Goal: Information Seeking & Learning: Compare options

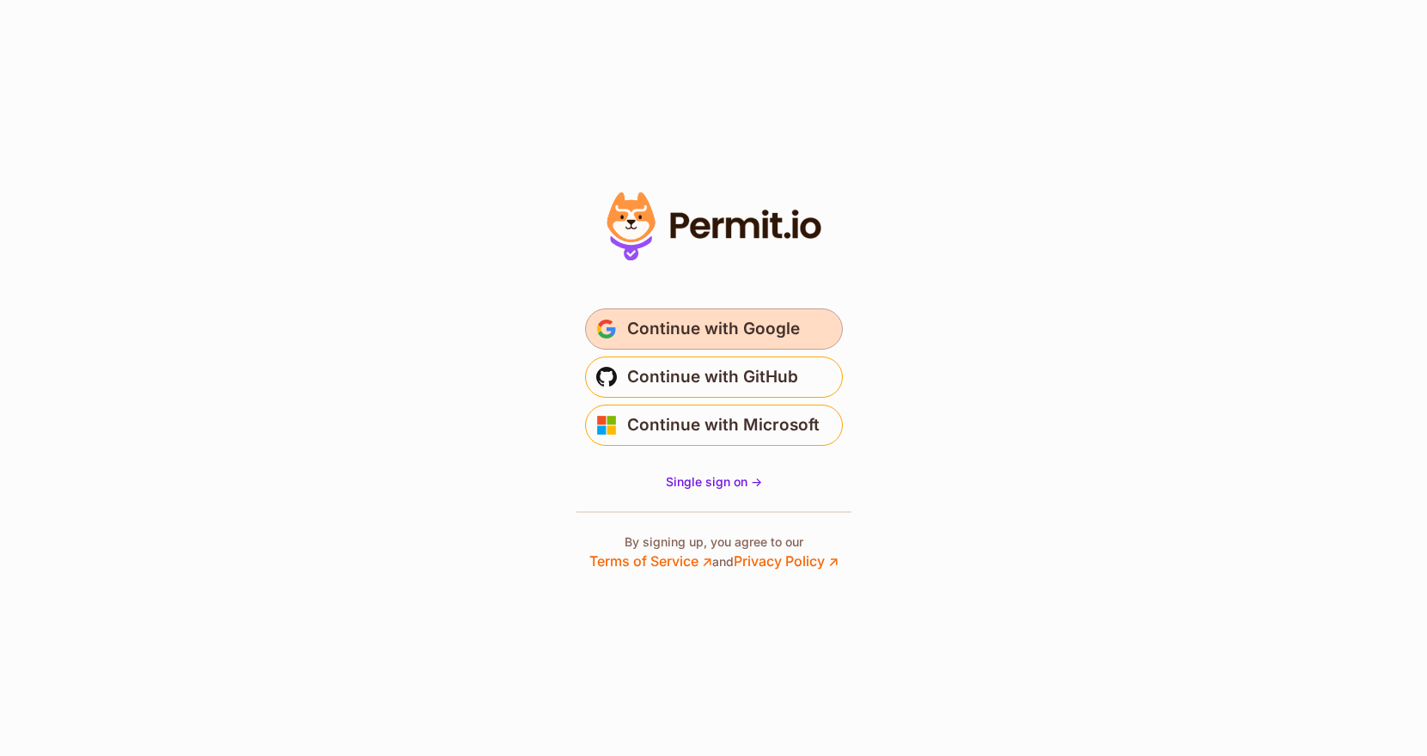
click at [683, 329] on span "Continue with Google" at bounding box center [713, 328] width 173 height 27
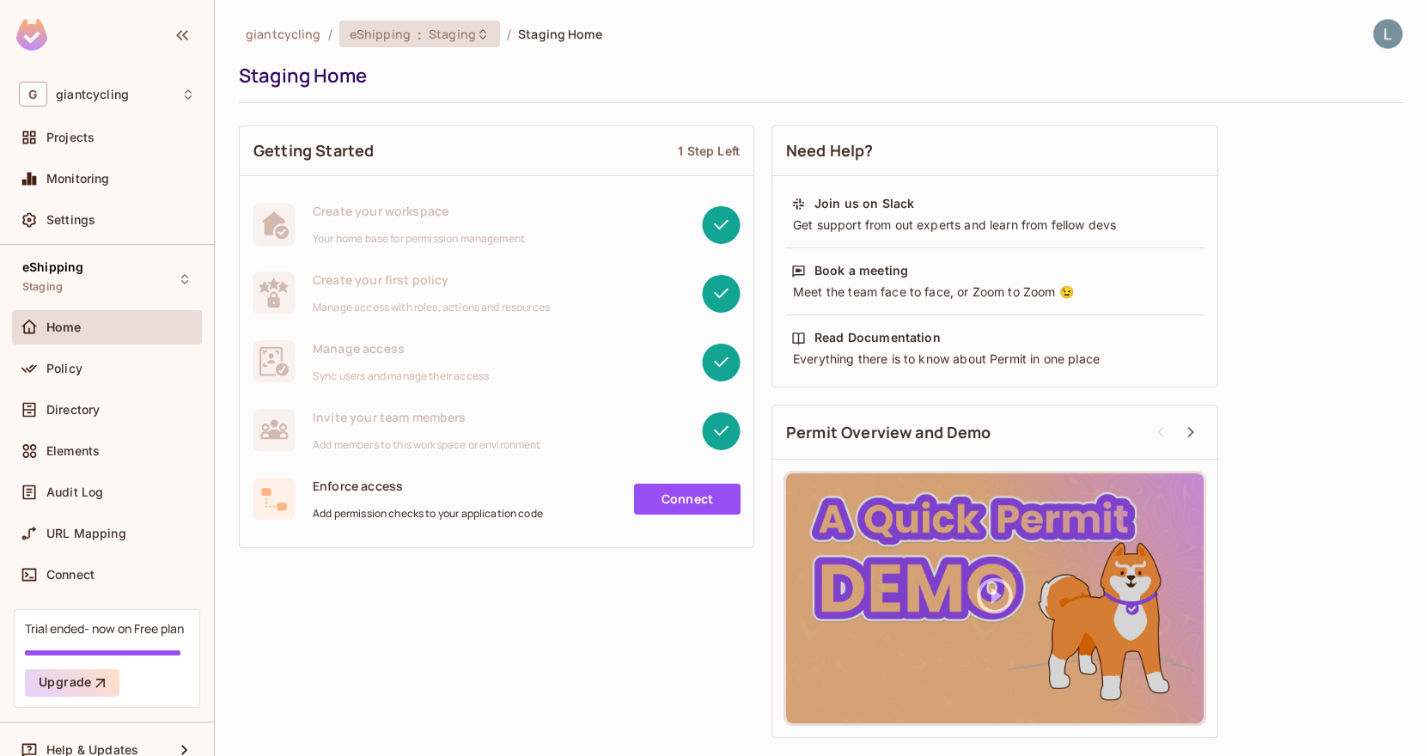
click at [409, 27] on div "eShipping : Staging" at bounding box center [409, 34] width 119 height 16
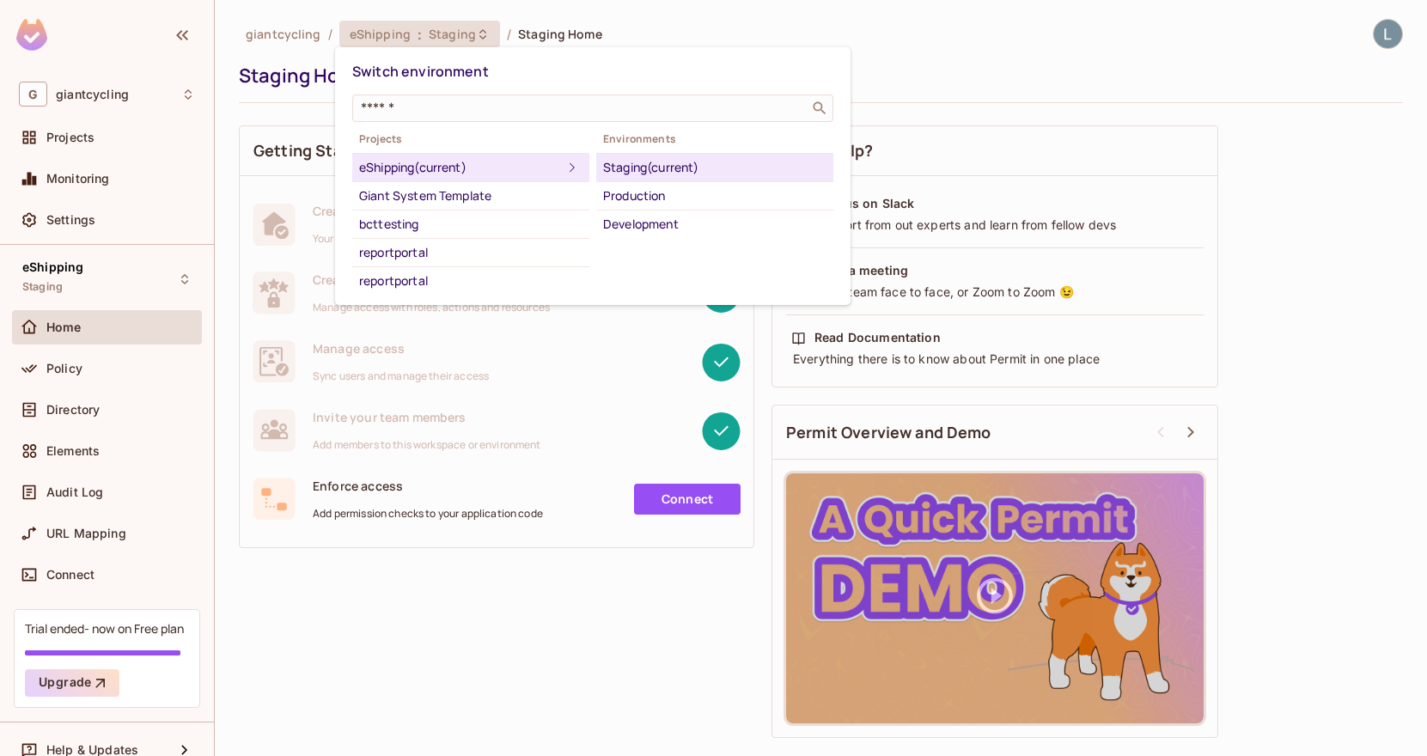
click at [225, 63] on div at bounding box center [713, 378] width 1427 height 756
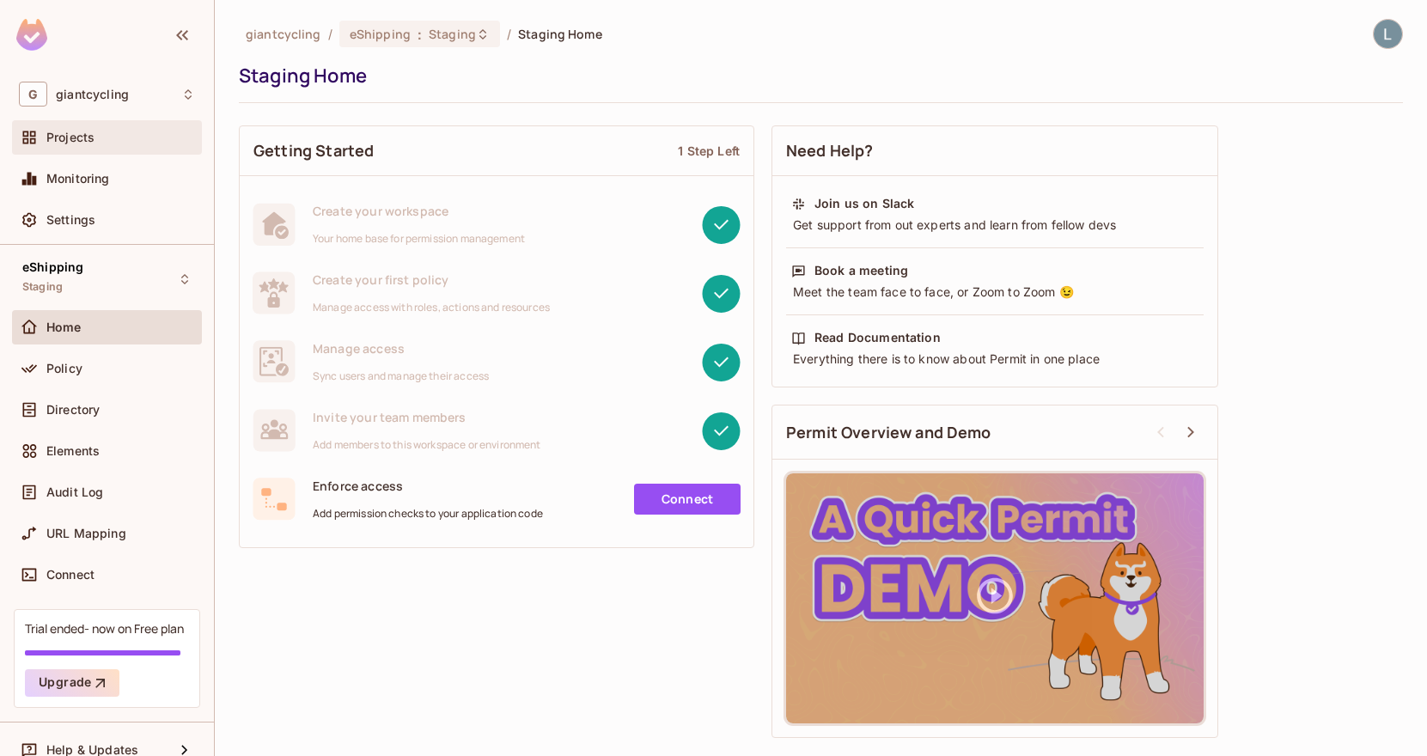
click at [91, 125] on div "Projects" at bounding box center [107, 137] width 190 height 34
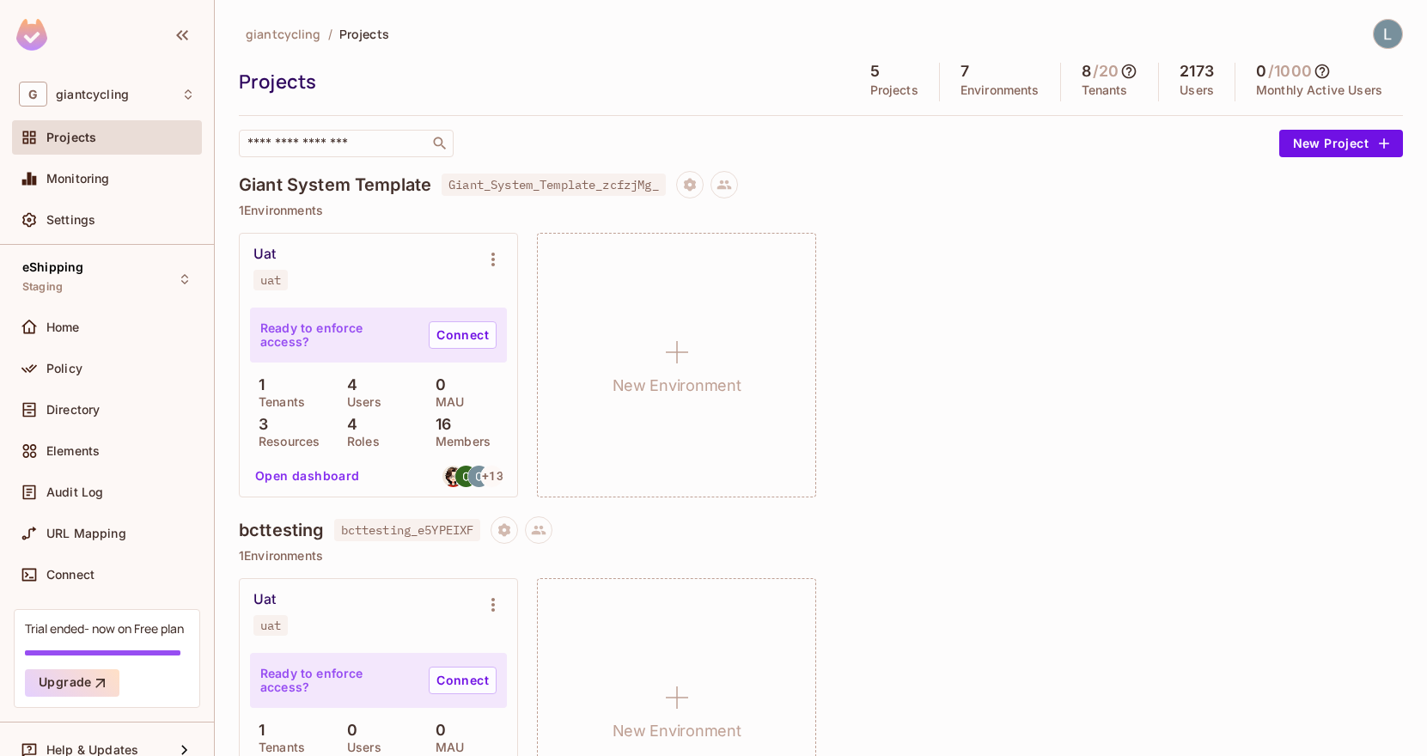
click at [1392, 36] on img at bounding box center [1388, 34] width 28 height 28
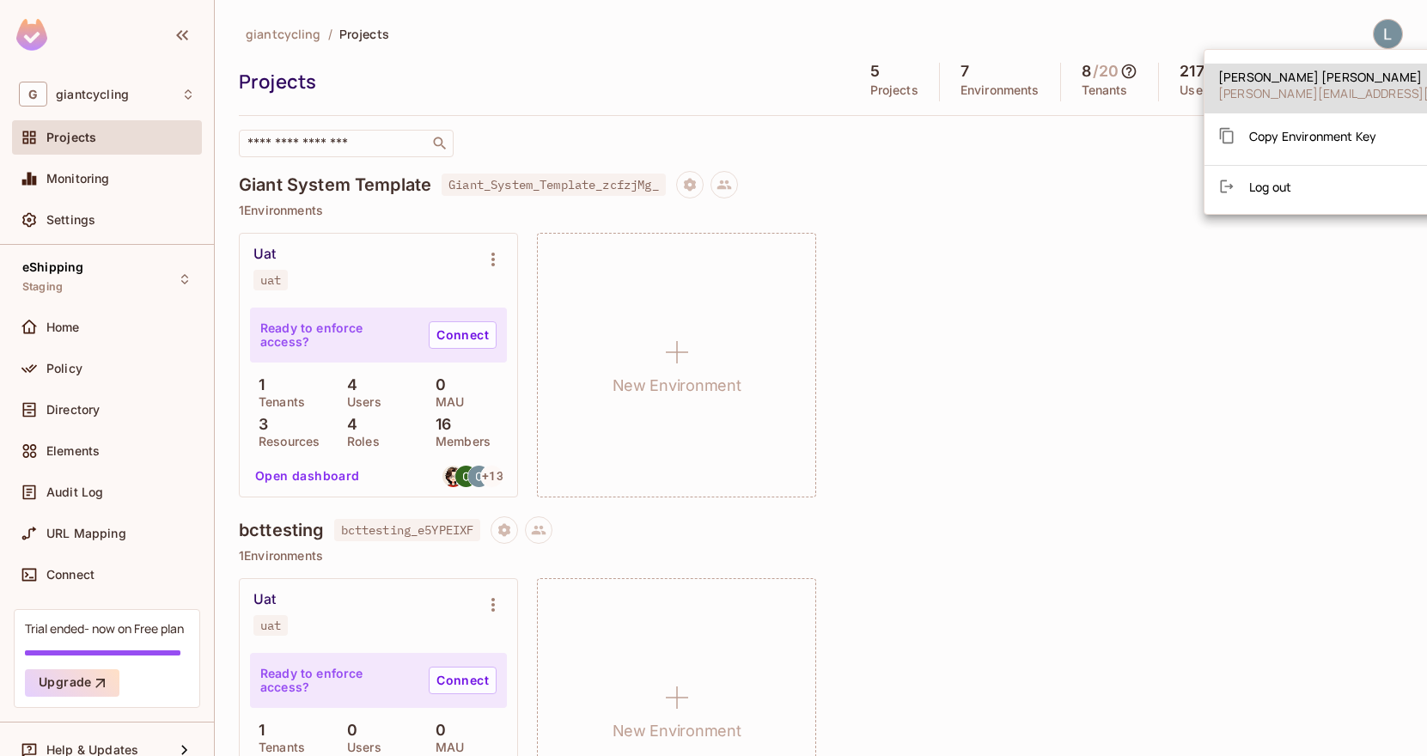
click at [1066, 145] on div at bounding box center [713, 378] width 1427 height 756
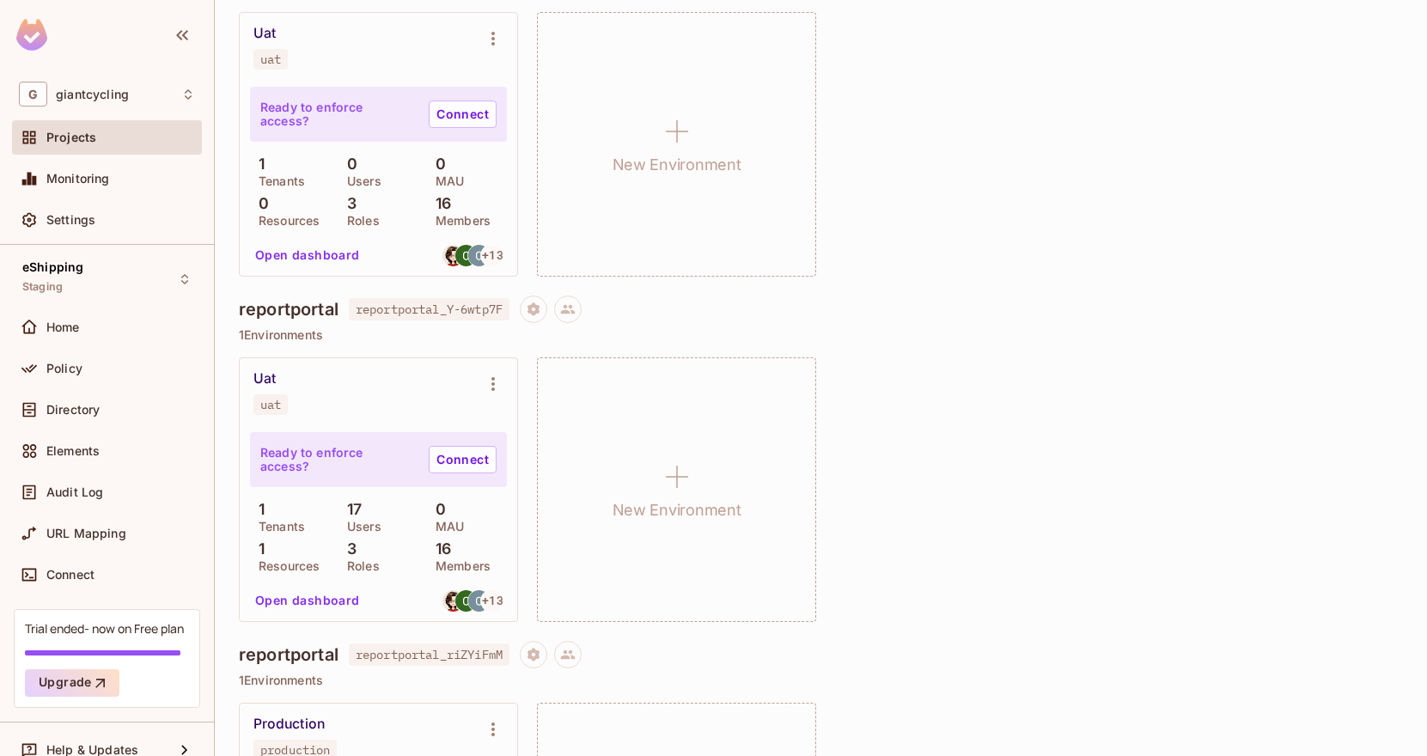
scroll to position [558, 0]
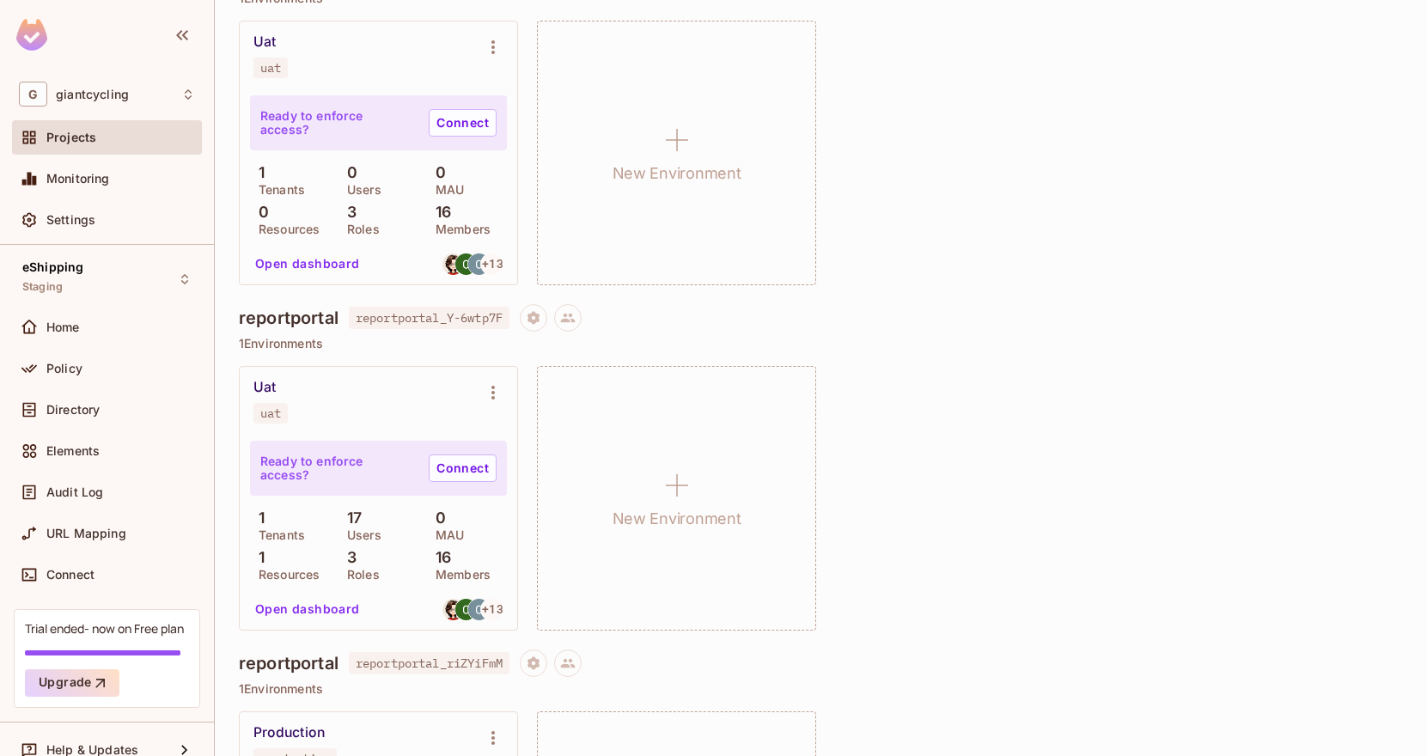
click at [137, 637] on div "Trial ended- now on Free plan Upgrade" at bounding box center [107, 658] width 186 height 99
click at [120, 627] on div "Trial ended- now on Free plan" at bounding box center [104, 628] width 159 height 16
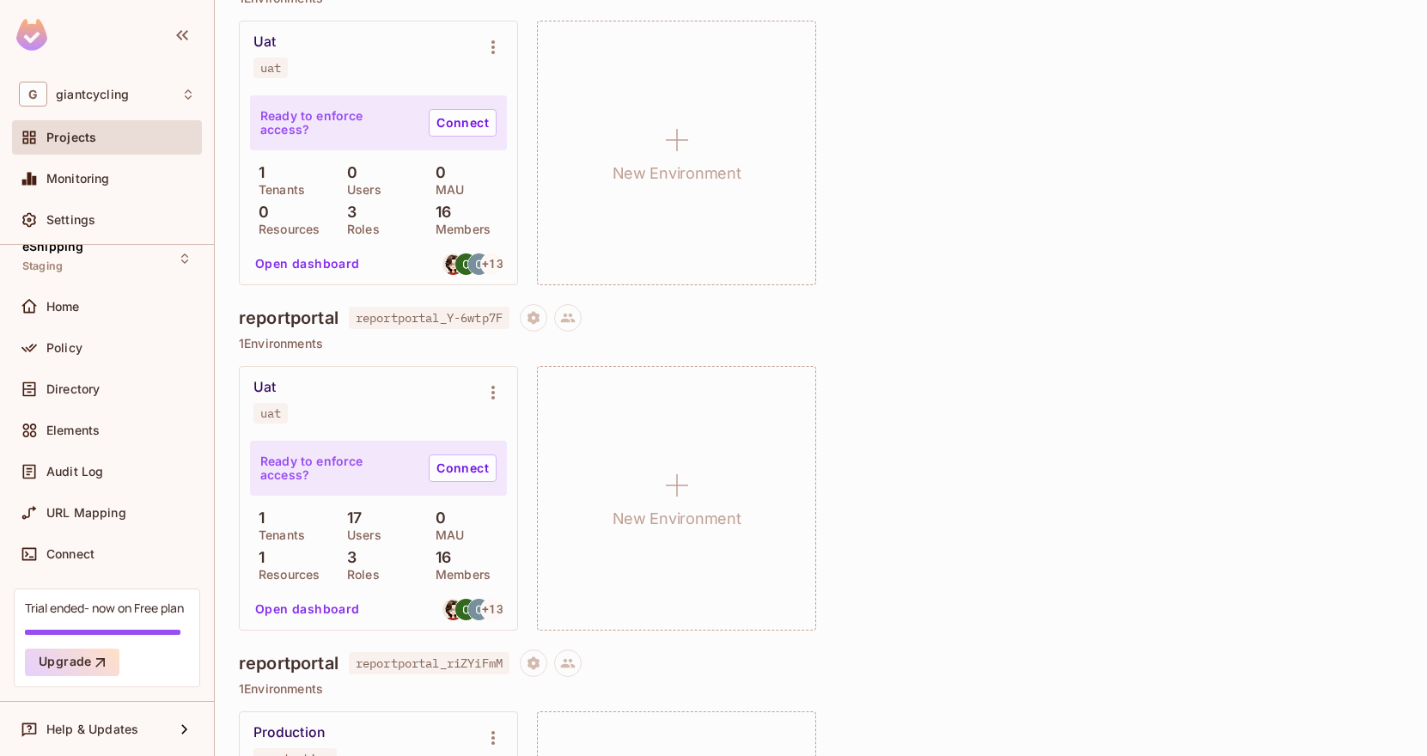
scroll to position [21, 0]
click at [131, 617] on div "Trial ended- now on Free plan Upgrade" at bounding box center [107, 638] width 186 height 99
click at [976, 137] on div "Uat uat Ready to enforce access? Connect 1 Tenants 0 Users 0 MAU 0 Resources 3 …" at bounding box center [821, 153] width 1164 height 265
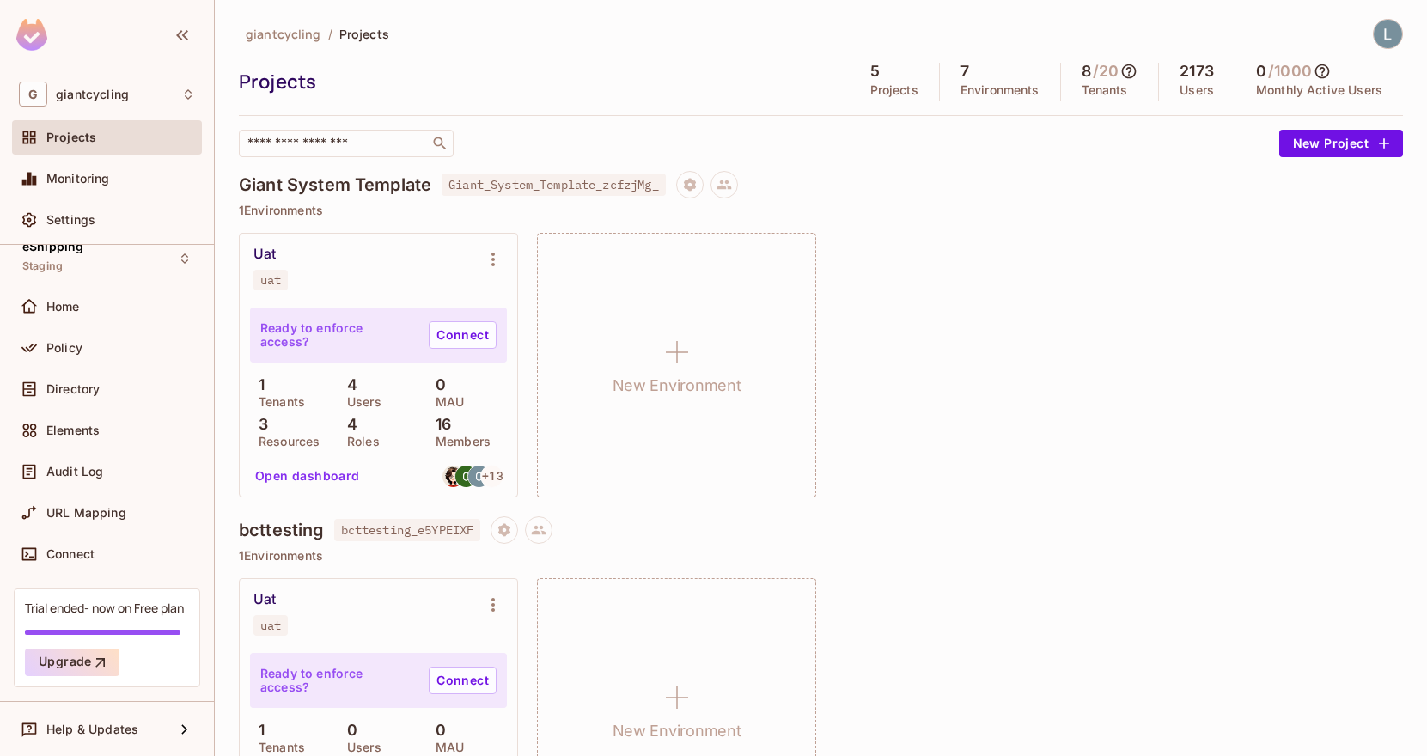
scroll to position [0, 0]
click at [1390, 35] on img at bounding box center [1388, 34] width 28 height 28
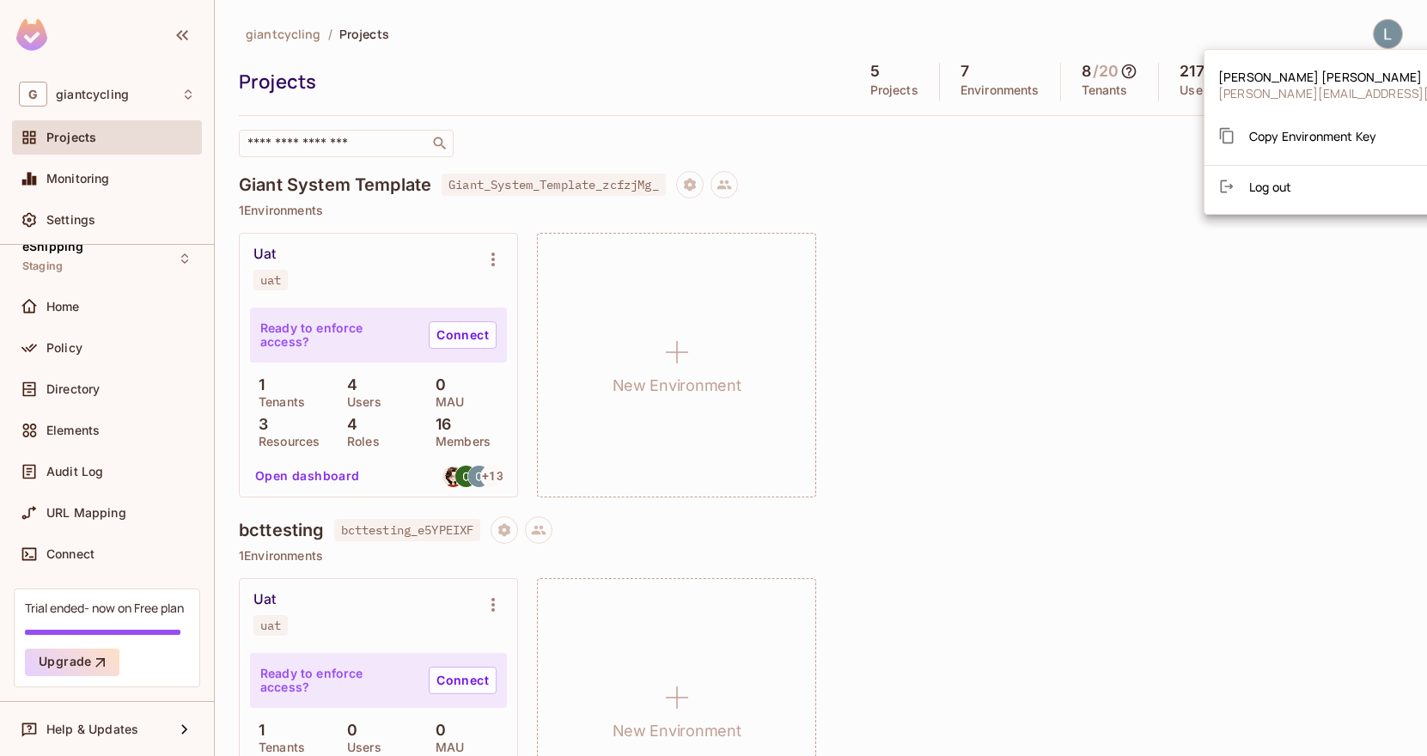
click at [1006, 197] on div at bounding box center [713, 378] width 1427 height 756
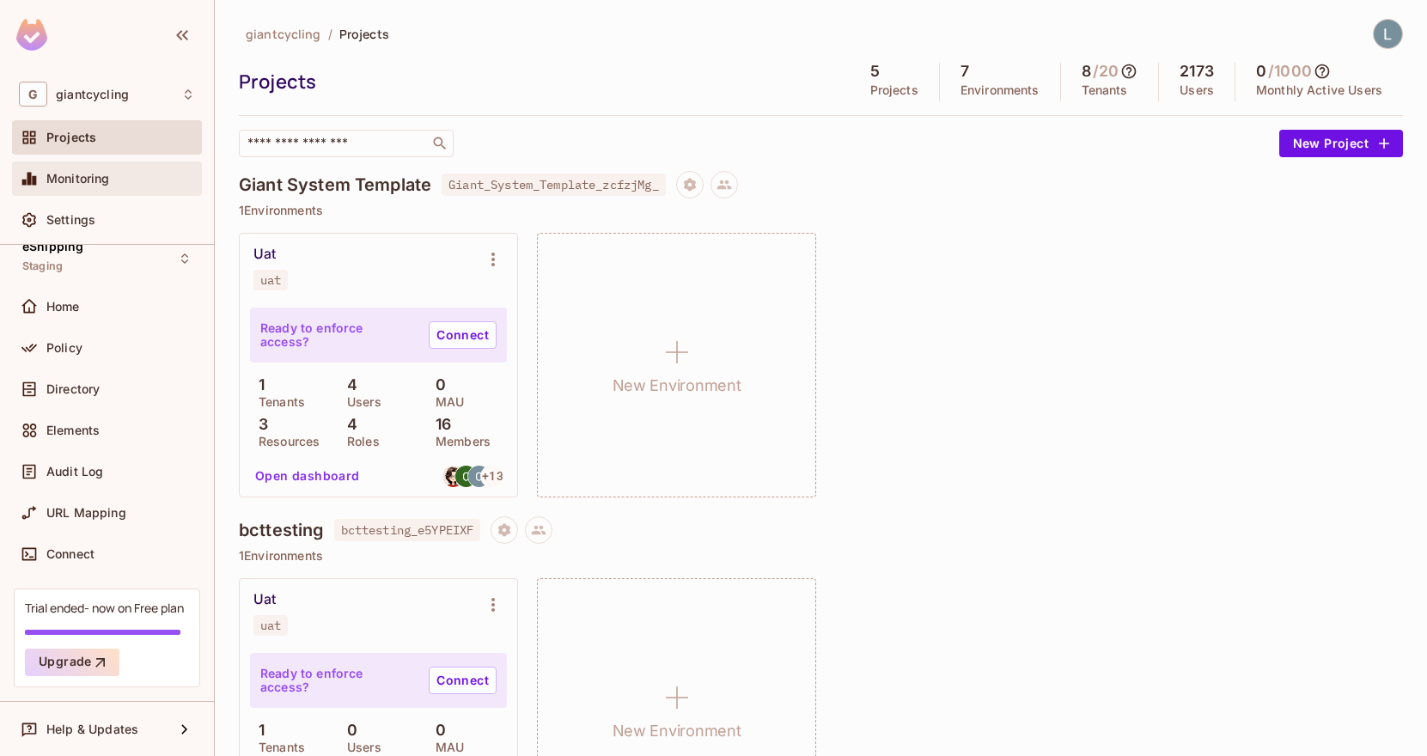
click at [118, 182] on div "Monitoring" at bounding box center [120, 179] width 149 height 14
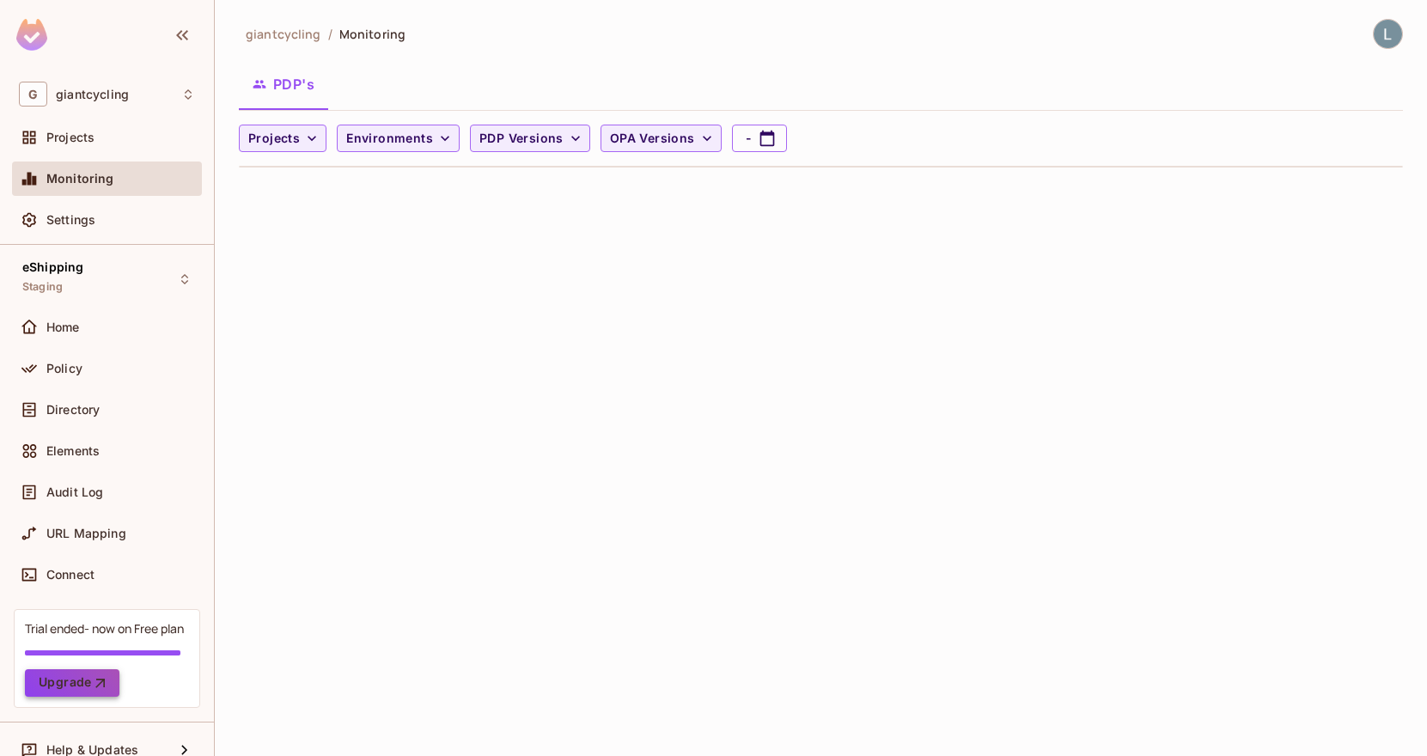
click at [82, 684] on button "Upgrade" at bounding box center [72, 682] width 95 height 27
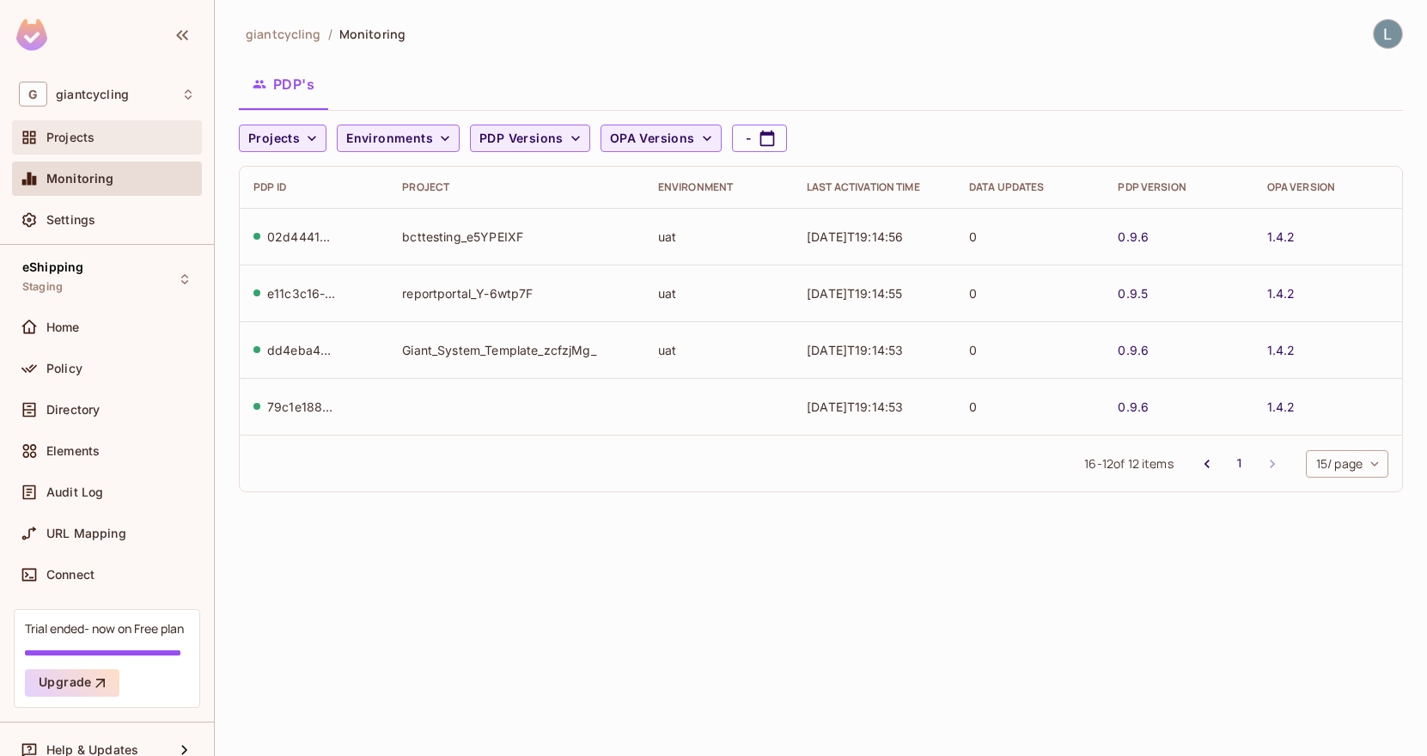
click at [134, 137] on div "Projects" at bounding box center [120, 138] width 149 height 14
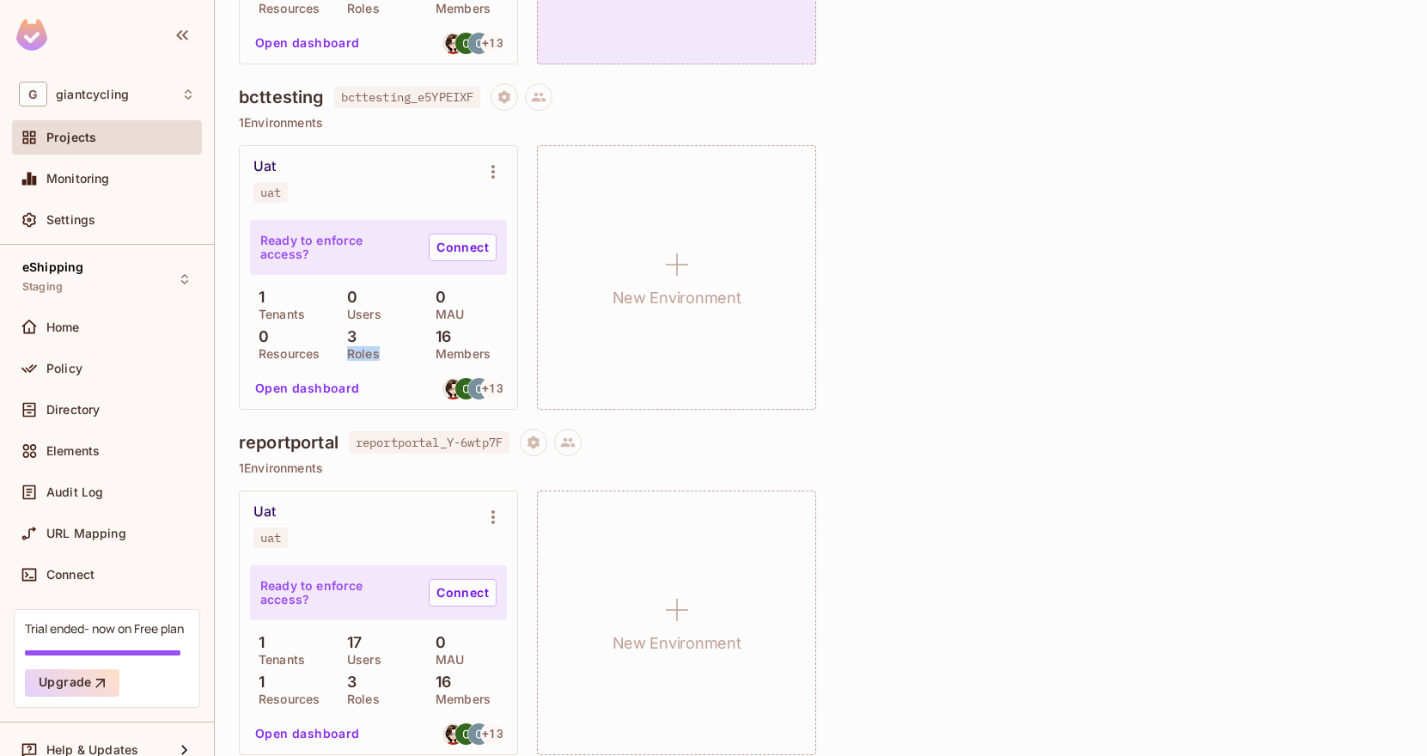
scroll to position [468, 0]
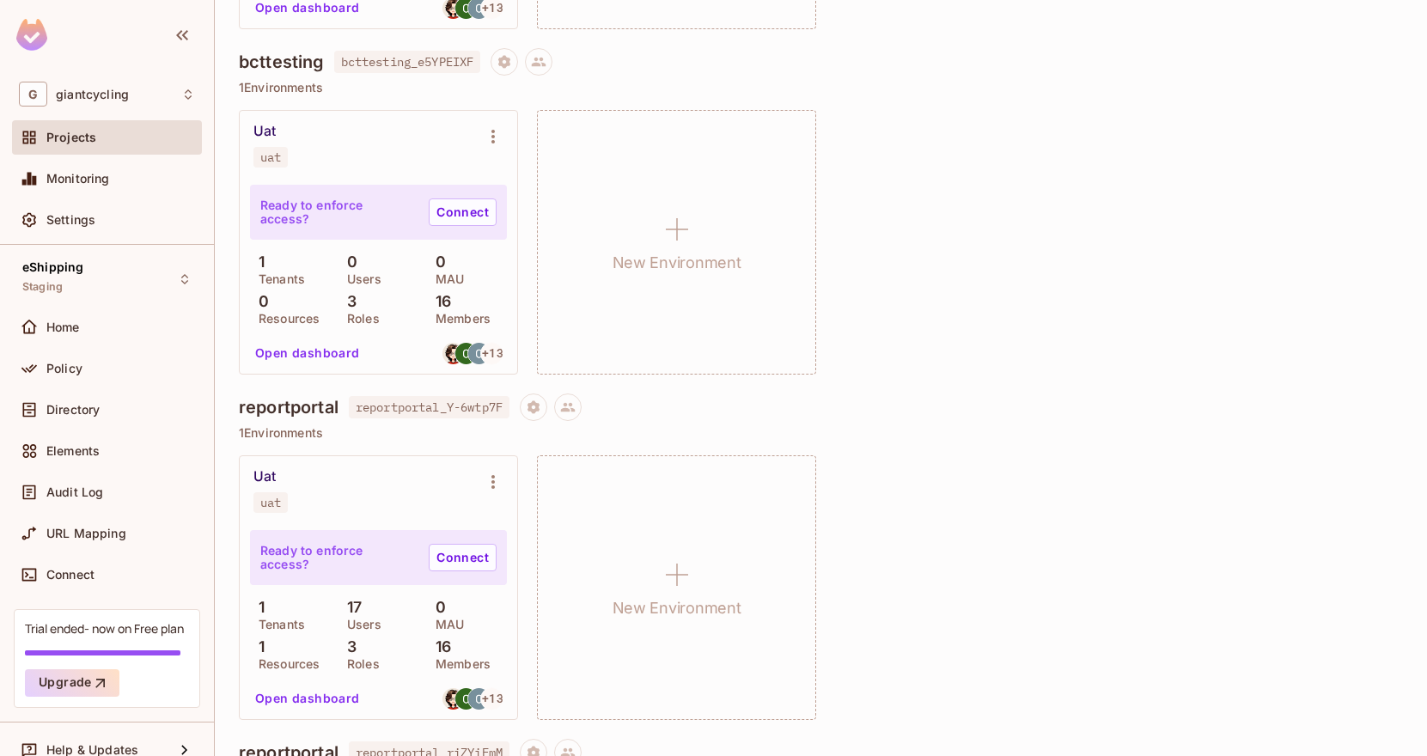
click at [891, 256] on div "Uat uat Ready to enforce access? Connect 1 Tenants 0 Users 0 MAU 0 Resources 3 …" at bounding box center [821, 242] width 1164 height 265
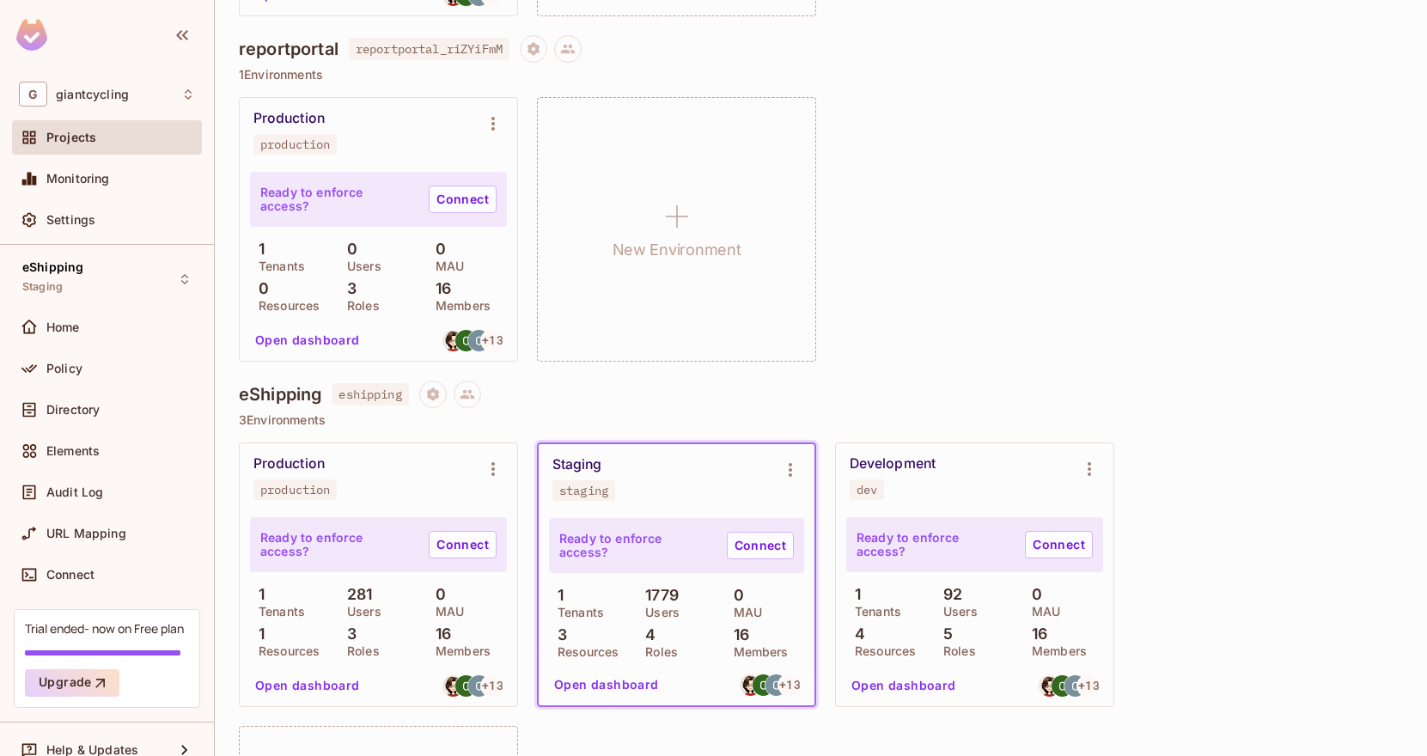
scroll to position [1172, 0]
click at [363, 303] on p "Roles" at bounding box center [359, 306] width 41 height 14
click at [355, 294] on p "3" at bounding box center [348, 288] width 18 height 17
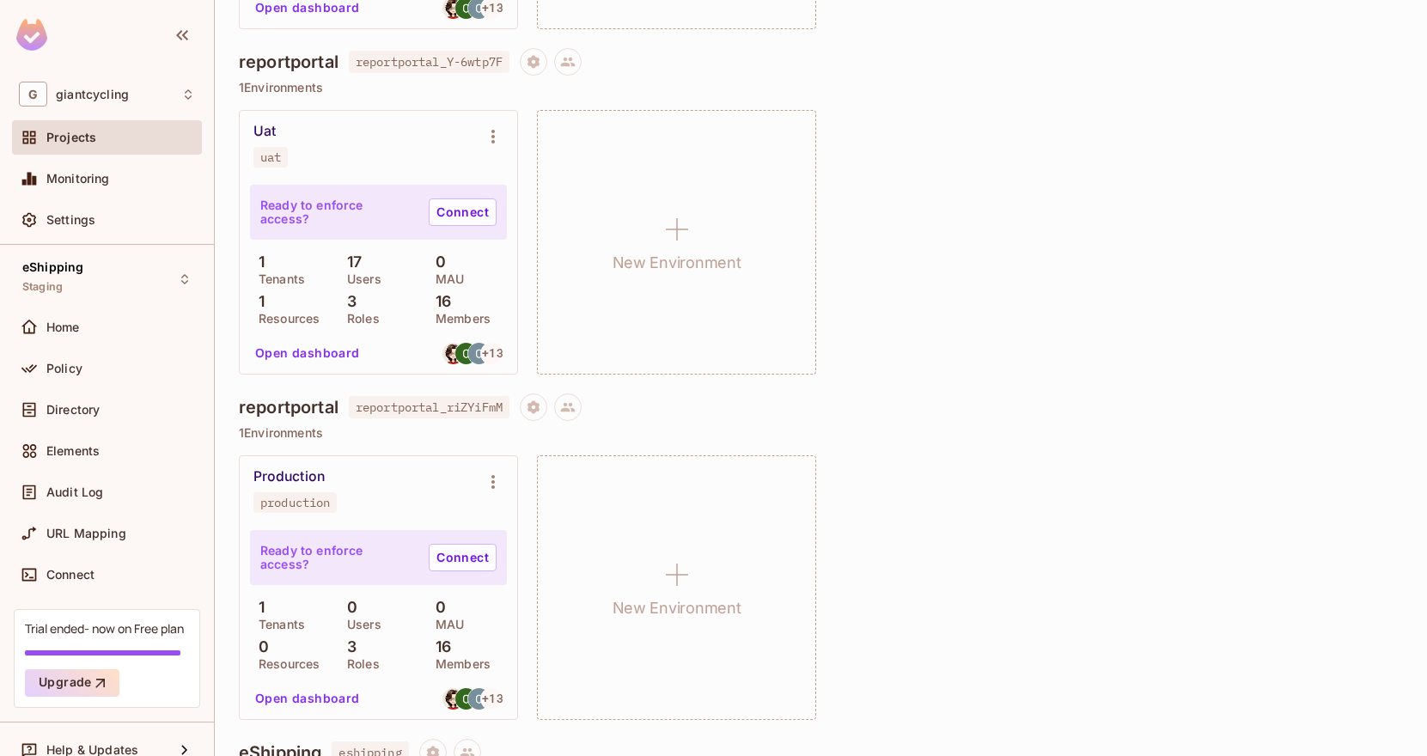
scroll to position [813, 0]
click at [297, 62] on h4 "reportportal" at bounding box center [289, 62] width 100 height 21
copy h4 "reportportal"
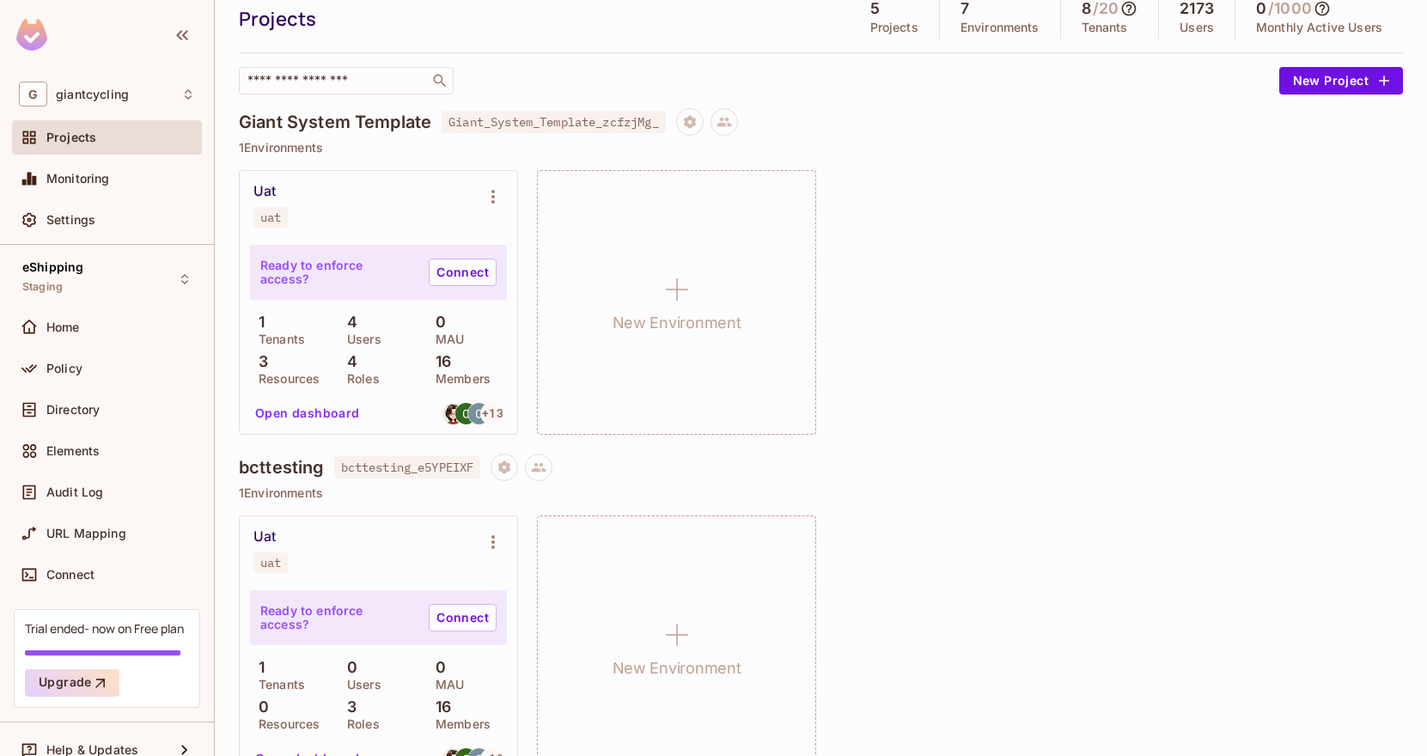
scroll to position [15, 0]
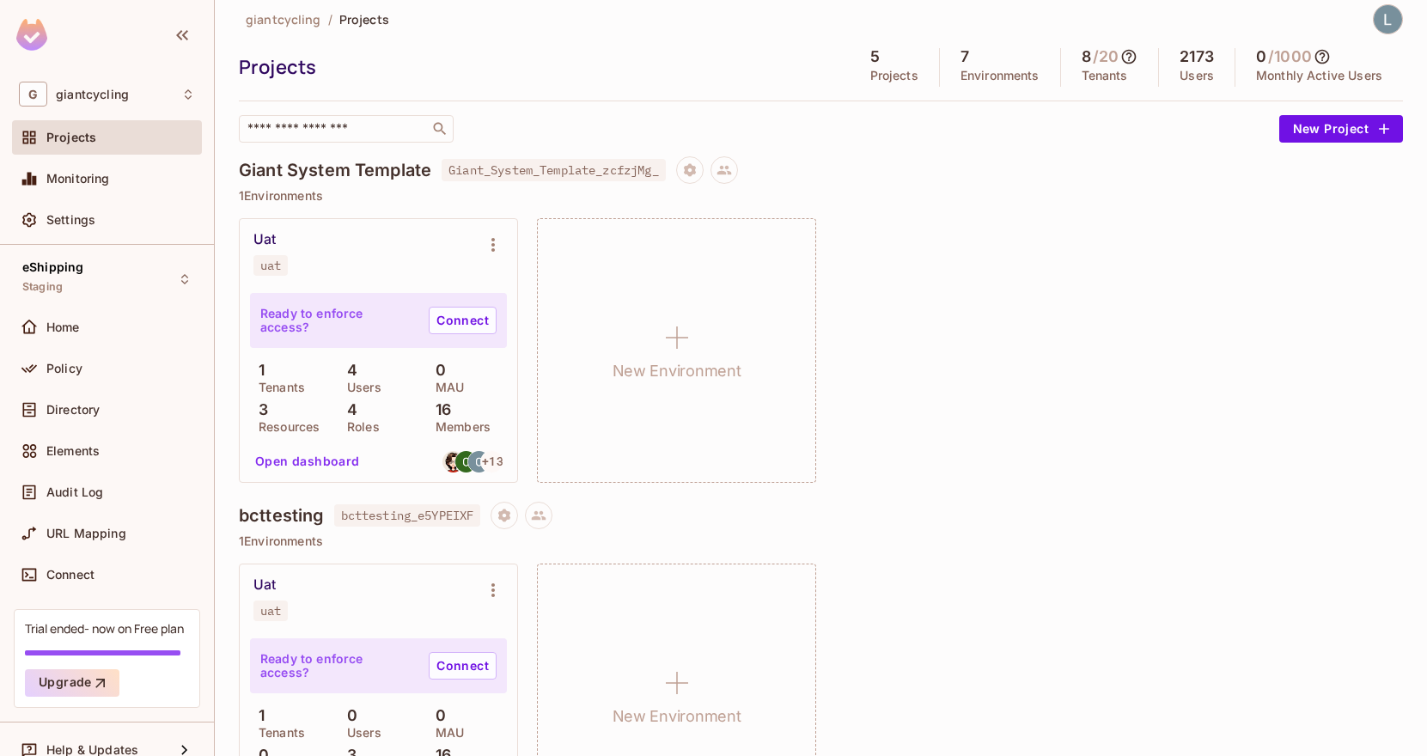
click at [270, 238] on div "Uat" at bounding box center [265, 239] width 22 height 17
click at [319, 172] on h4 "Giant System Template" at bounding box center [335, 170] width 192 height 21
click at [731, 174] on icon at bounding box center [724, 170] width 15 height 9
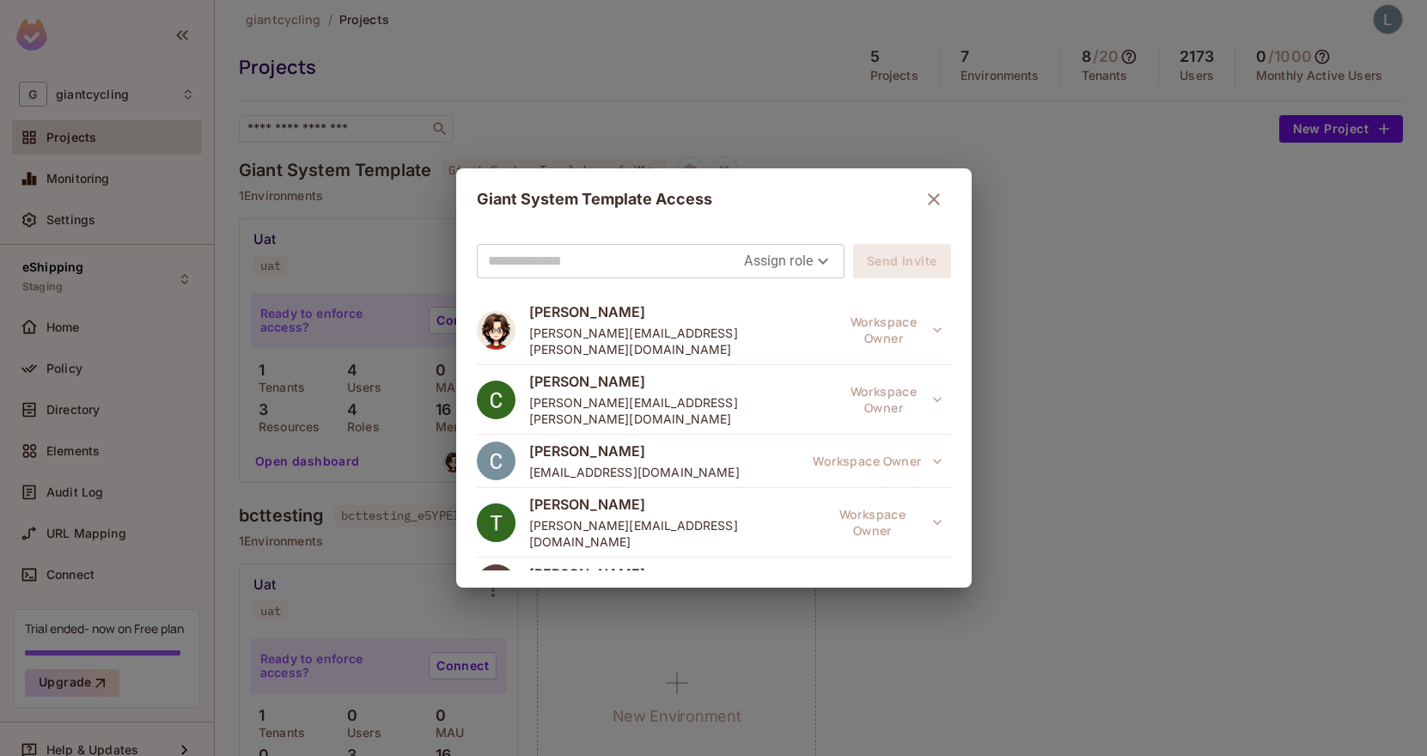
click at [934, 195] on icon "button" at bounding box center [934, 199] width 21 height 21
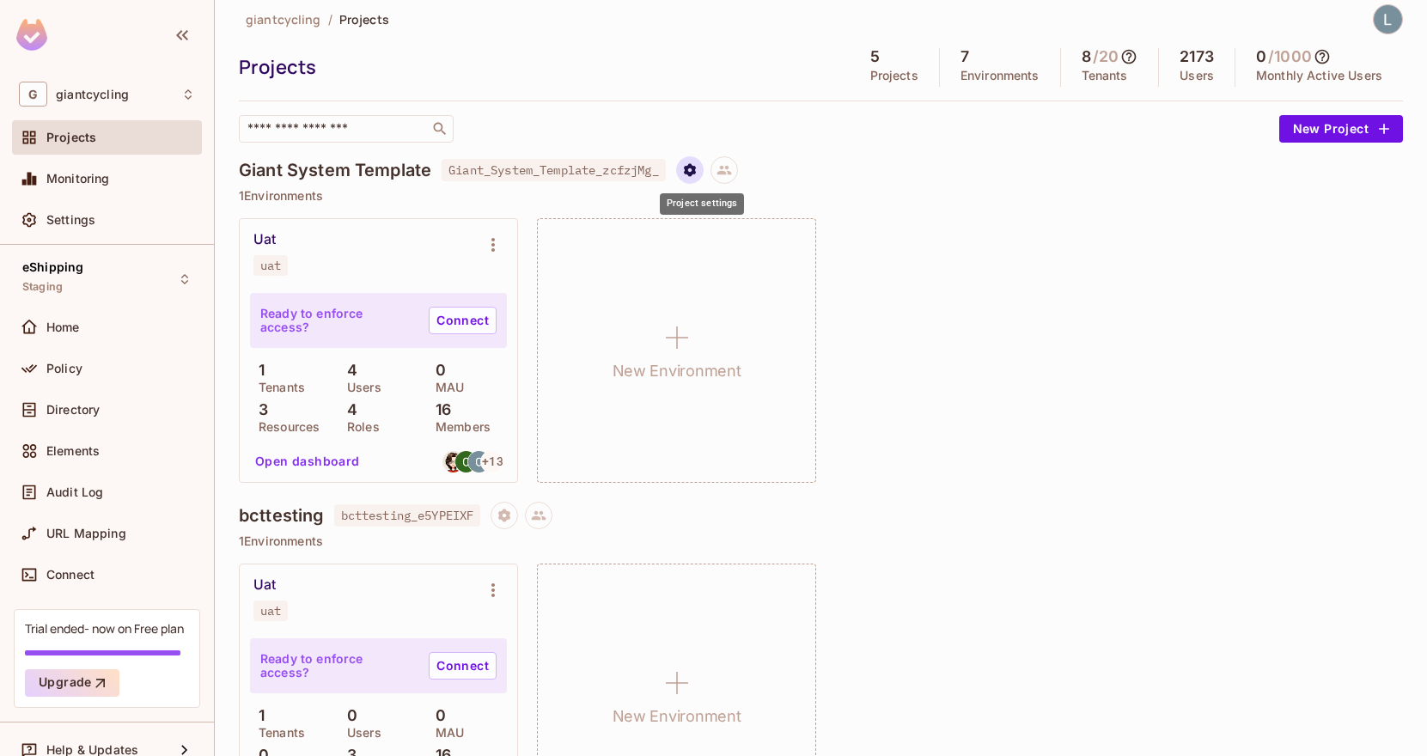
click at [692, 174] on button "Project settings" at bounding box center [689, 169] width 27 height 27
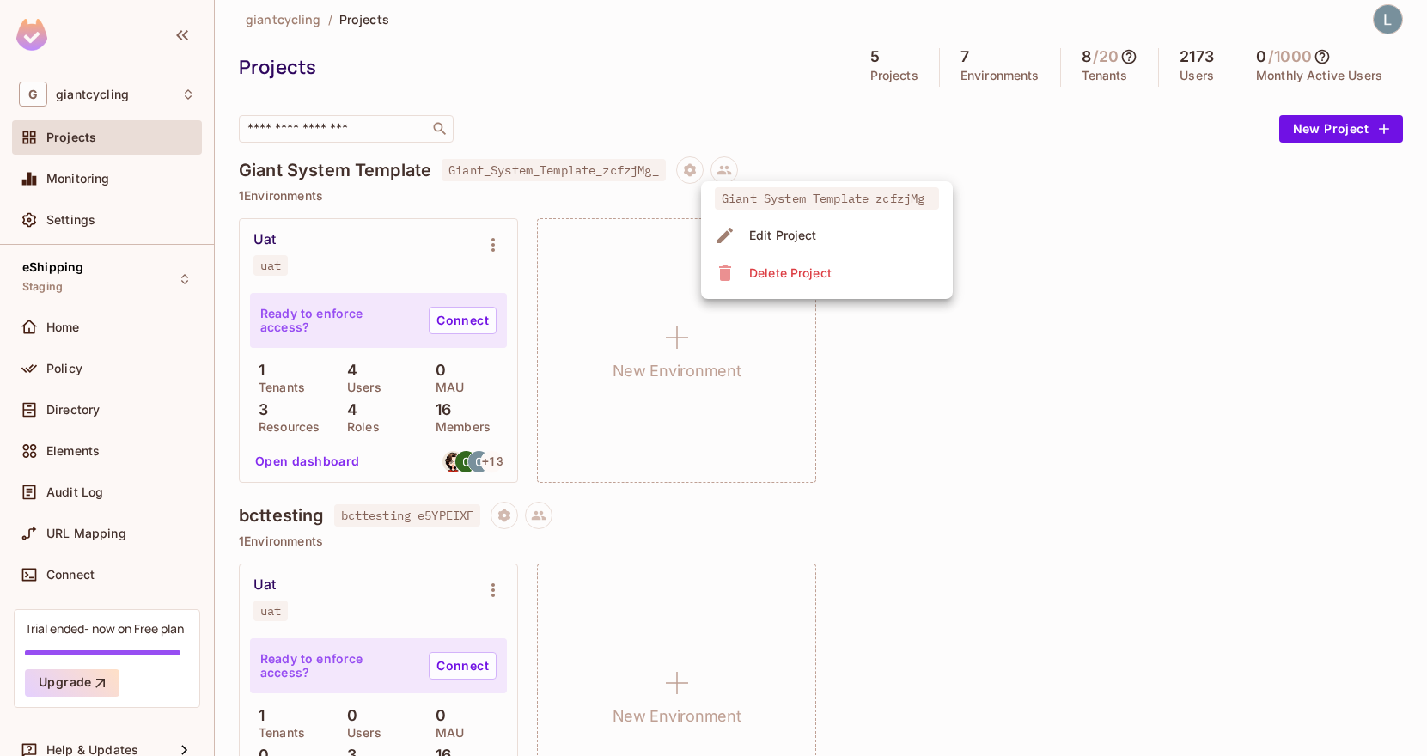
click at [843, 135] on div at bounding box center [713, 378] width 1427 height 756
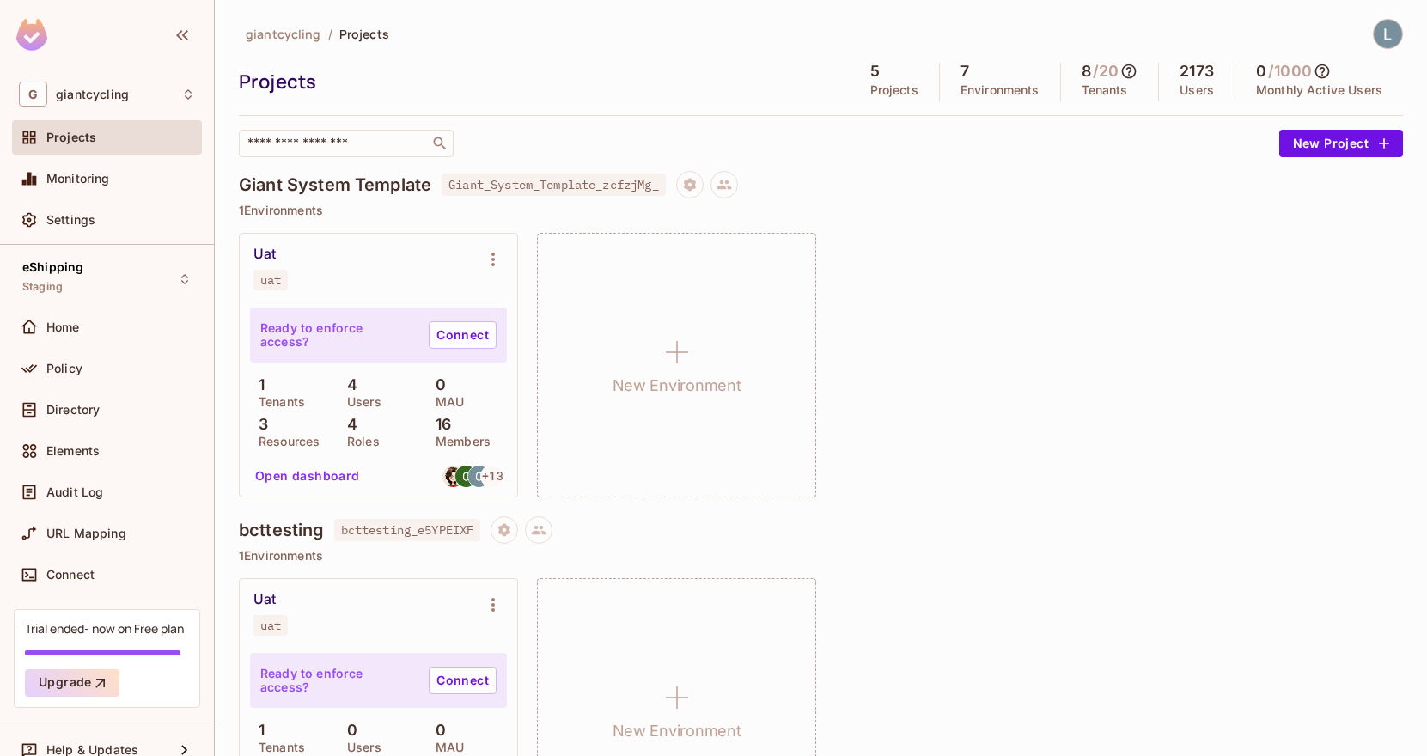
scroll to position [0, 0]
click at [123, 90] on span "giantcycling" at bounding box center [92, 95] width 73 height 14
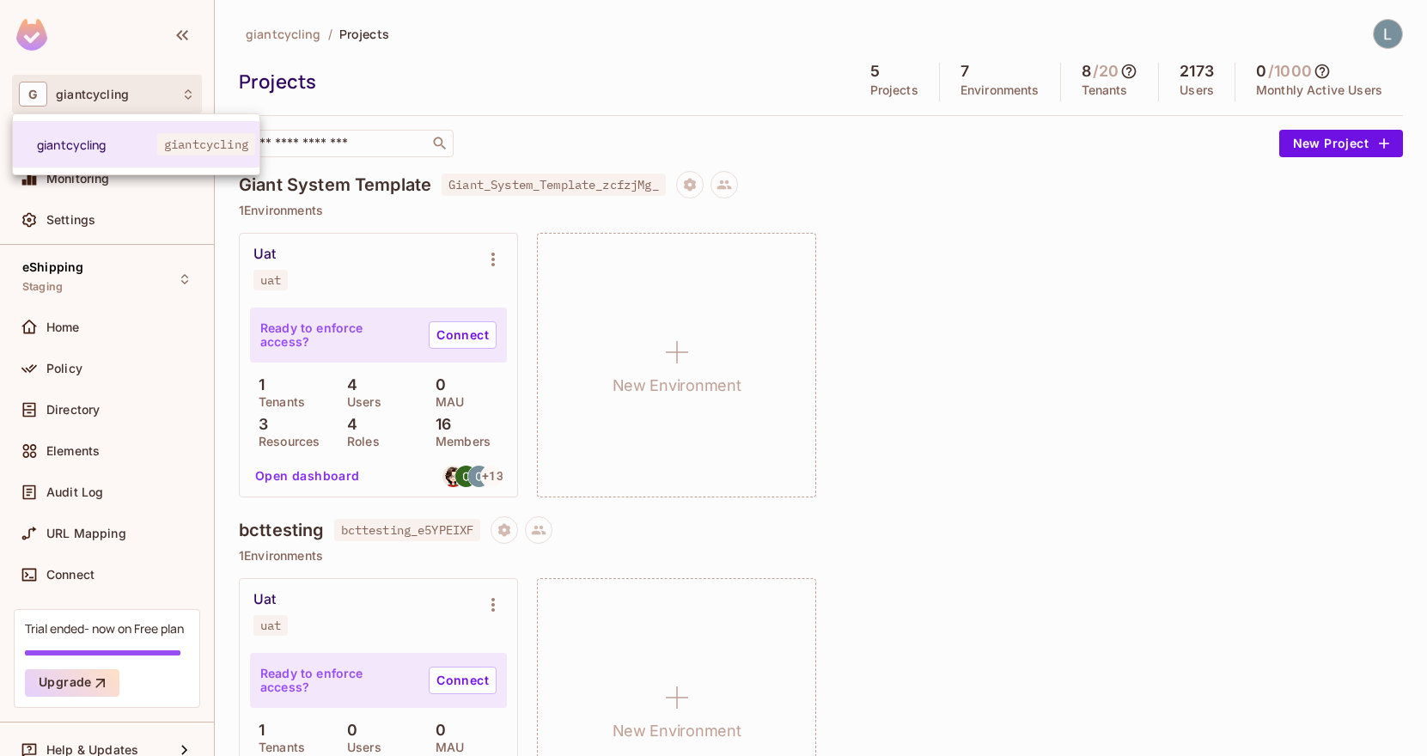
click at [401, 40] on div at bounding box center [713, 378] width 1427 height 756
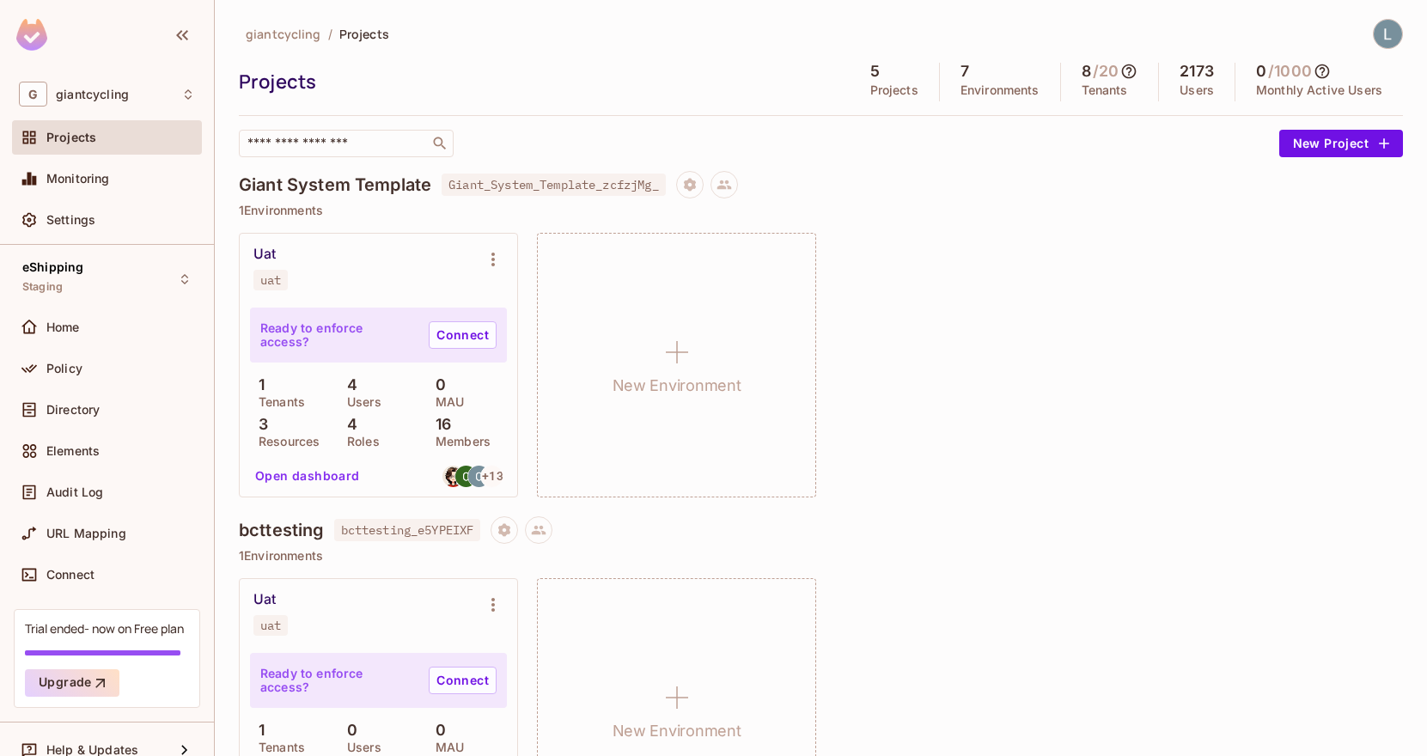
click at [264, 262] on div "Uat" at bounding box center [265, 254] width 22 height 17
click at [494, 256] on icon "Environment settings" at bounding box center [493, 259] width 21 height 21
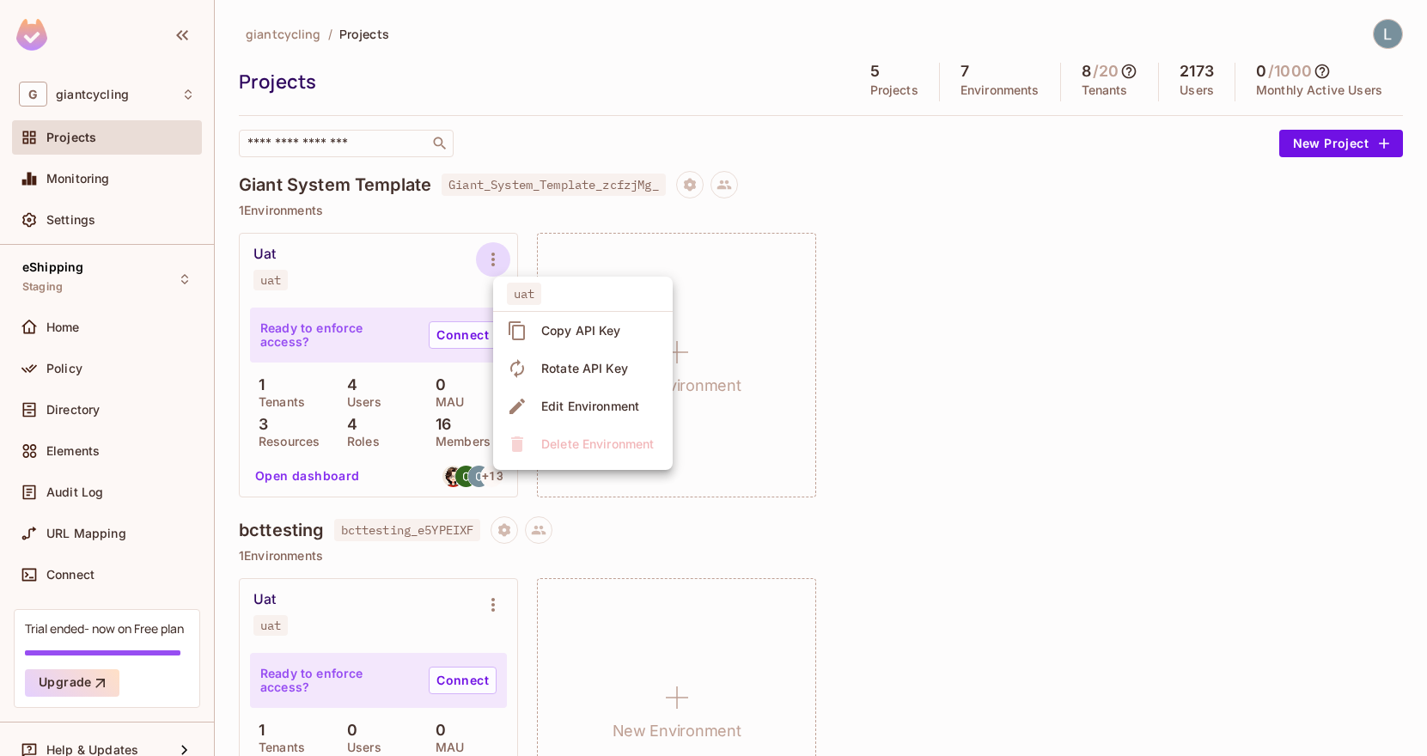
click at [382, 260] on div at bounding box center [713, 378] width 1427 height 756
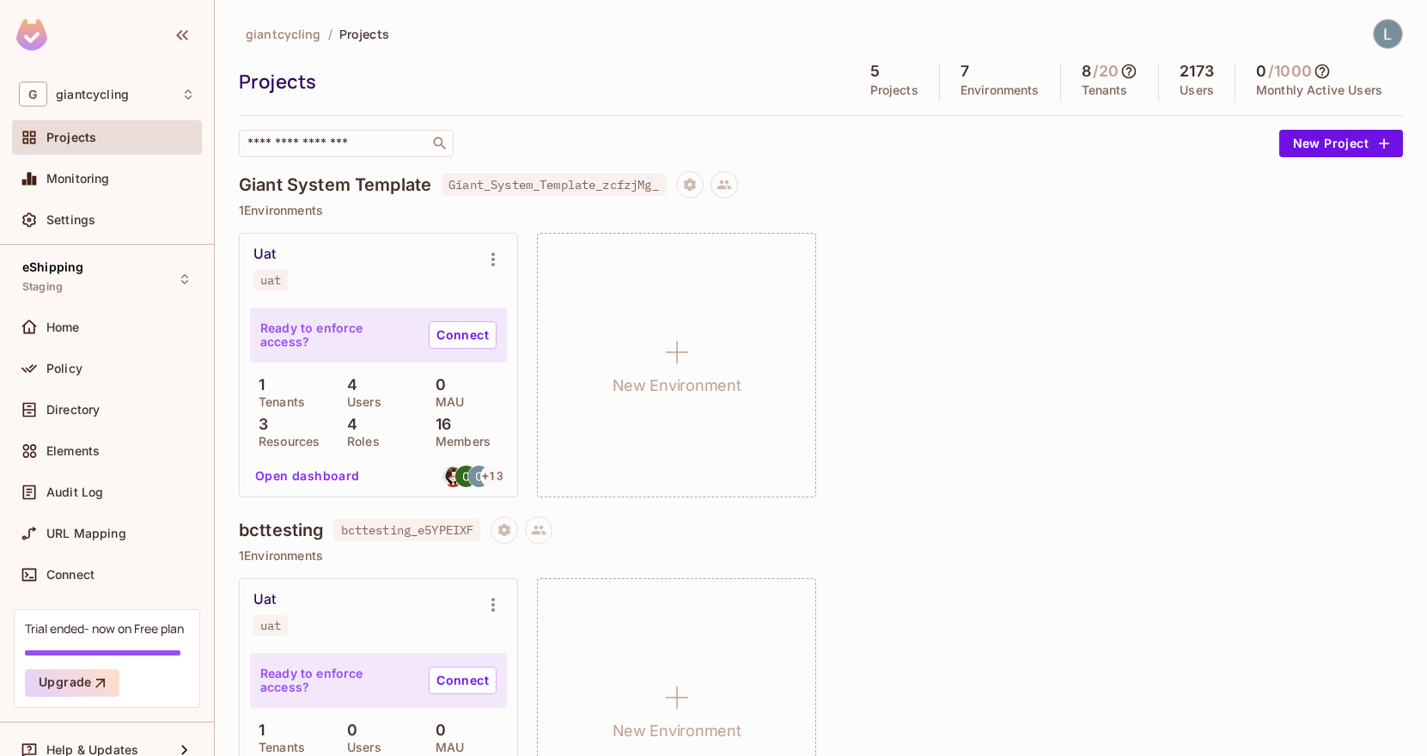
click at [264, 249] on div "Uat" at bounding box center [265, 254] width 22 height 17
click at [298, 477] on button "Open dashboard" at bounding box center [307, 475] width 119 height 27
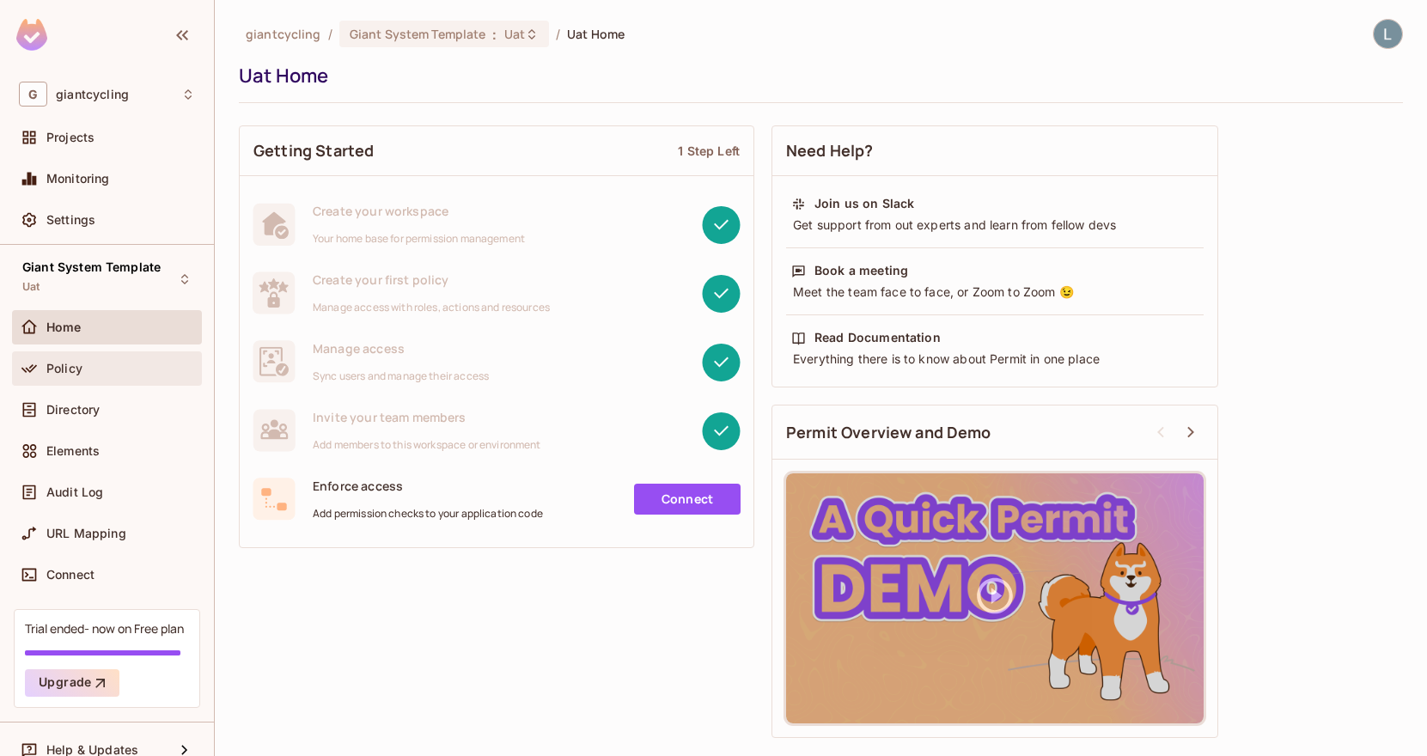
click at [52, 362] on span "Policy" at bounding box center [64, 369] width 36 height 14
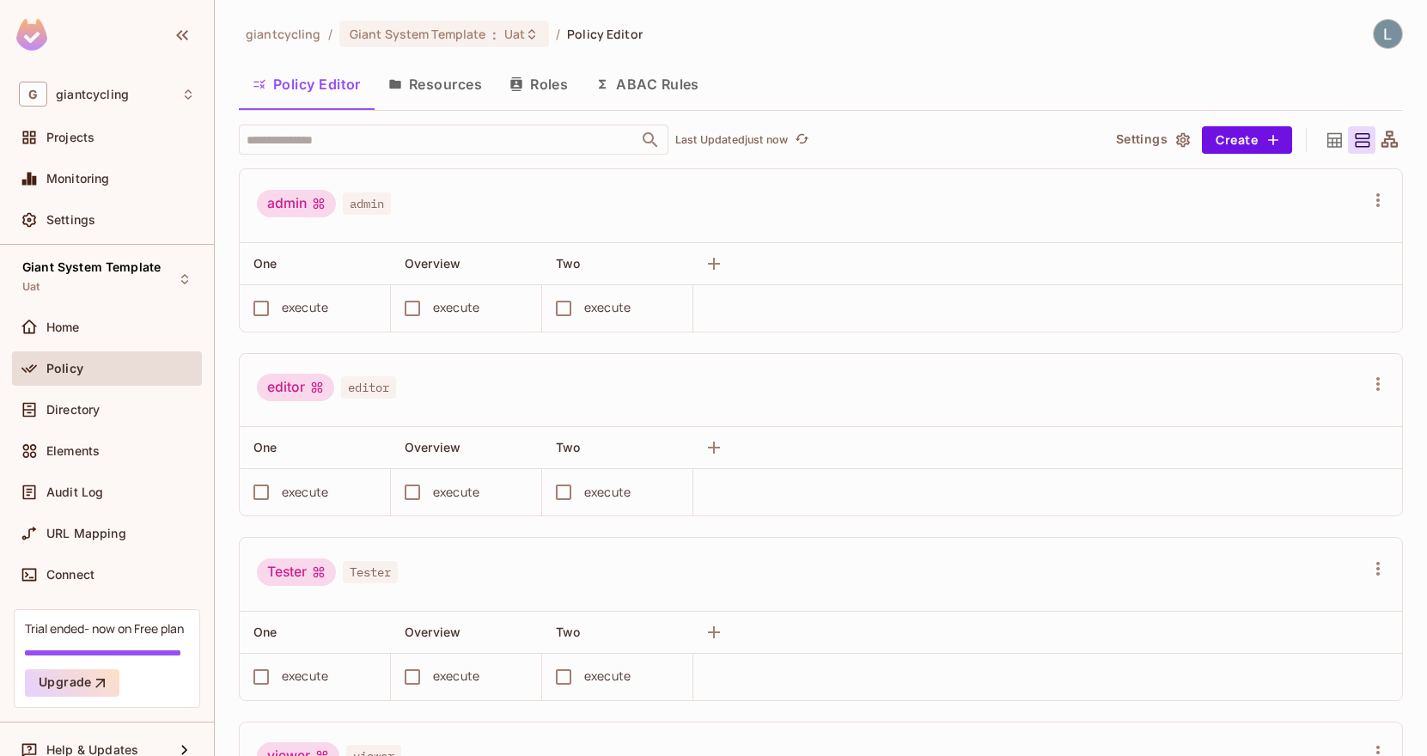
click at [545, 86] on button "Roles" at bounding box center [539, 84] width 86 height 43
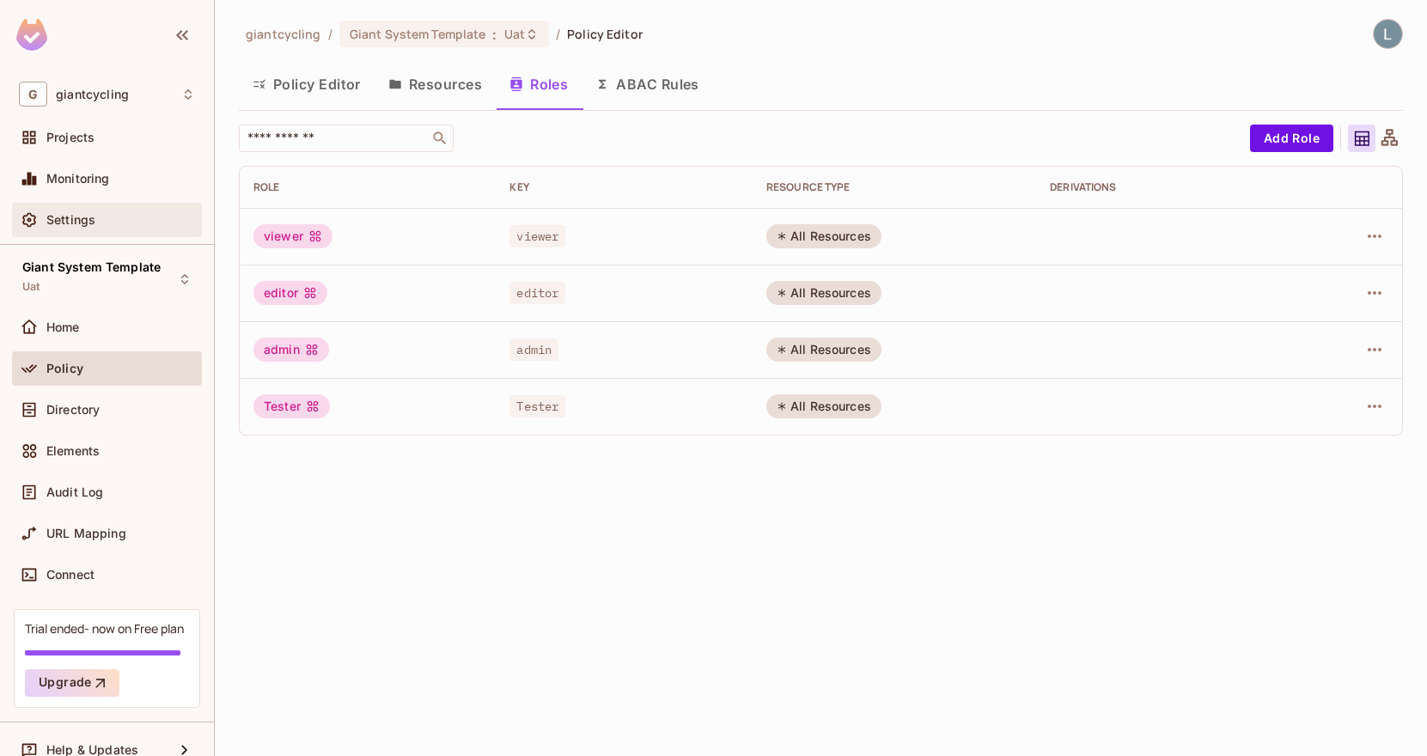
click at [89, 223] on span "Settings" at bounding box center [70, 220] width 49 height 14
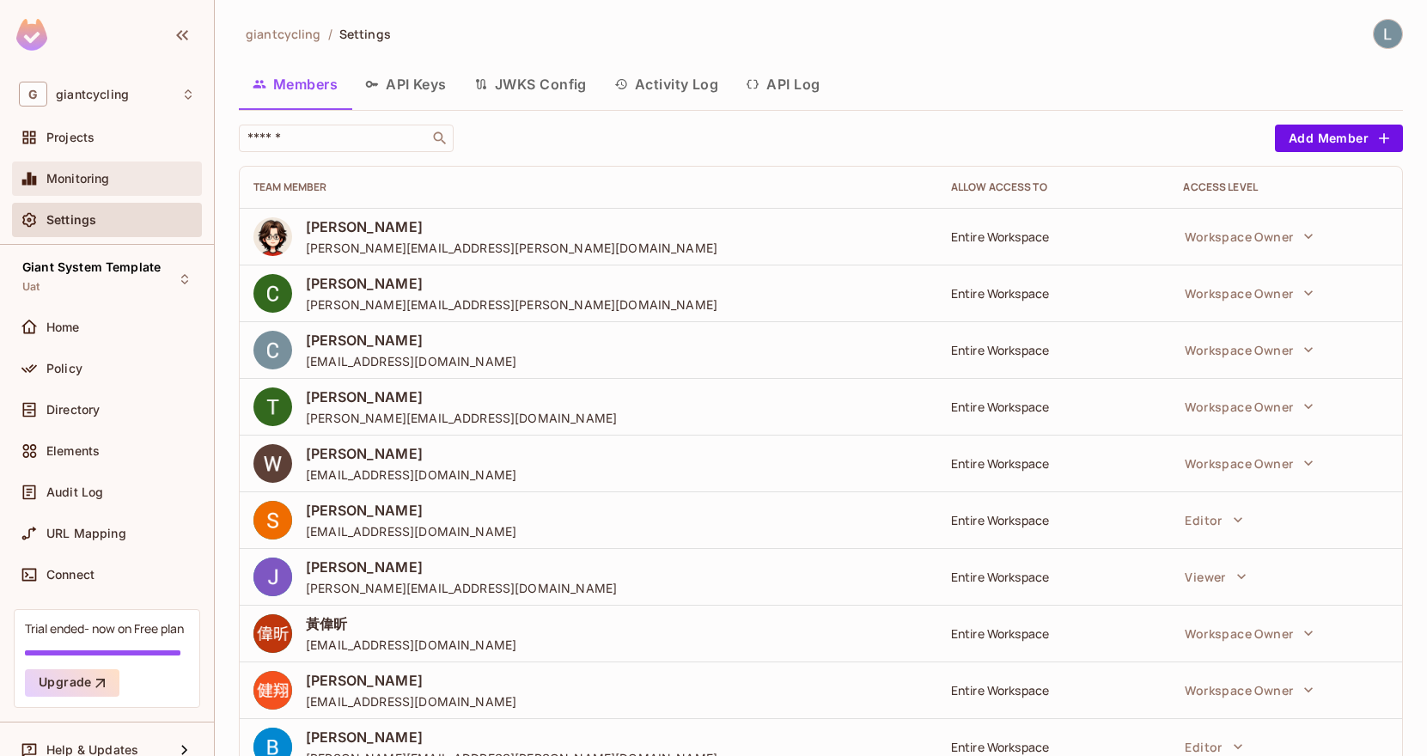
click at [94, 186] on div "Monitoring" at bounding box center [107, 178] width 176 height 21
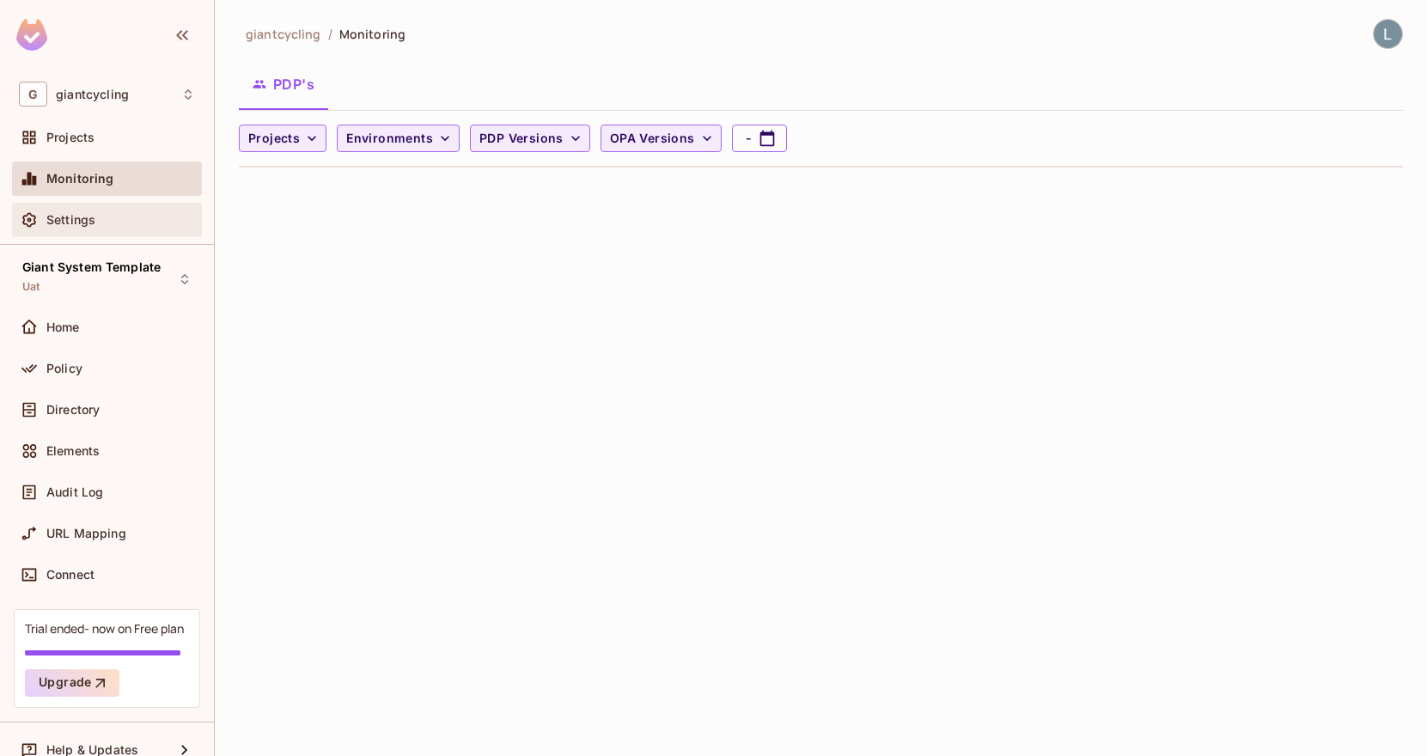
click at [159, 223] on div "Settings" at bounding box center [120, 220] width 149 height 14
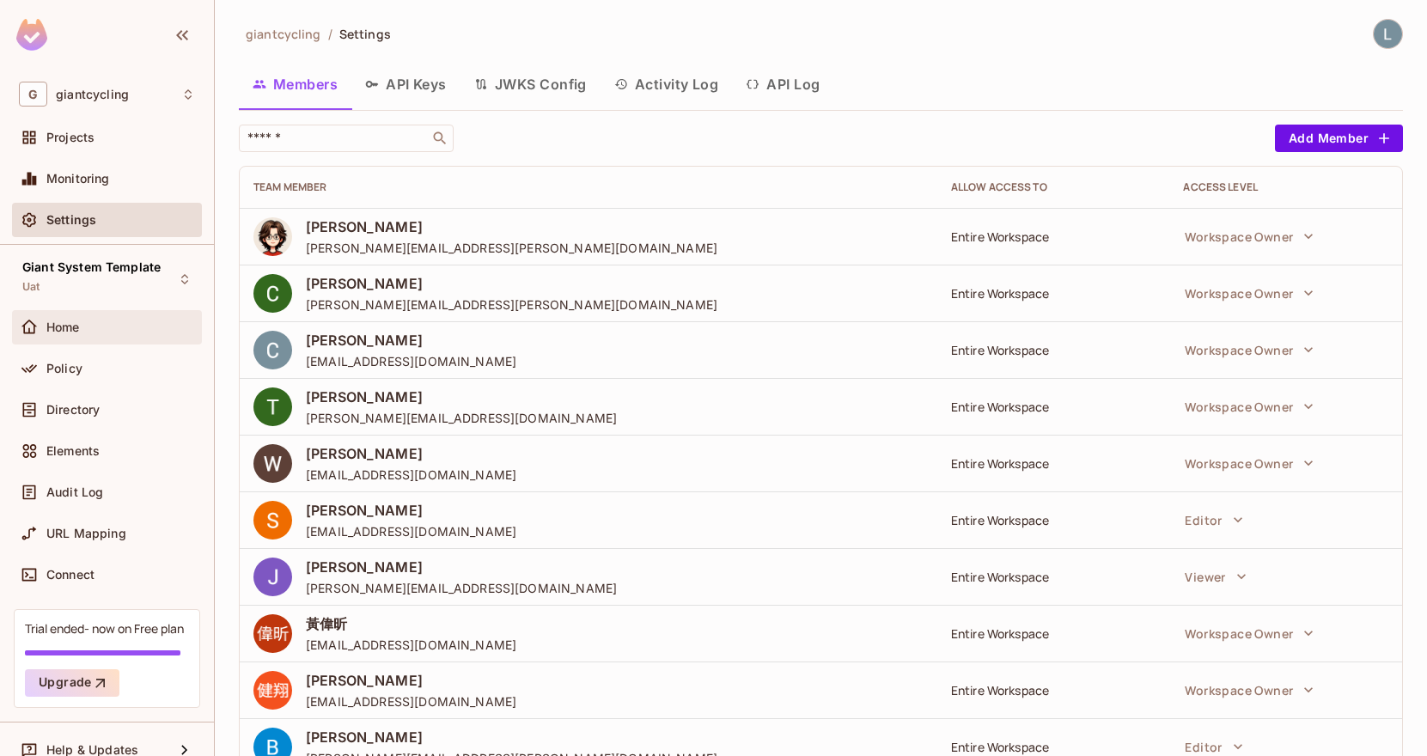
click at [137, 330] on div "Home" at bounding box center [120, 328] width 149 height 14
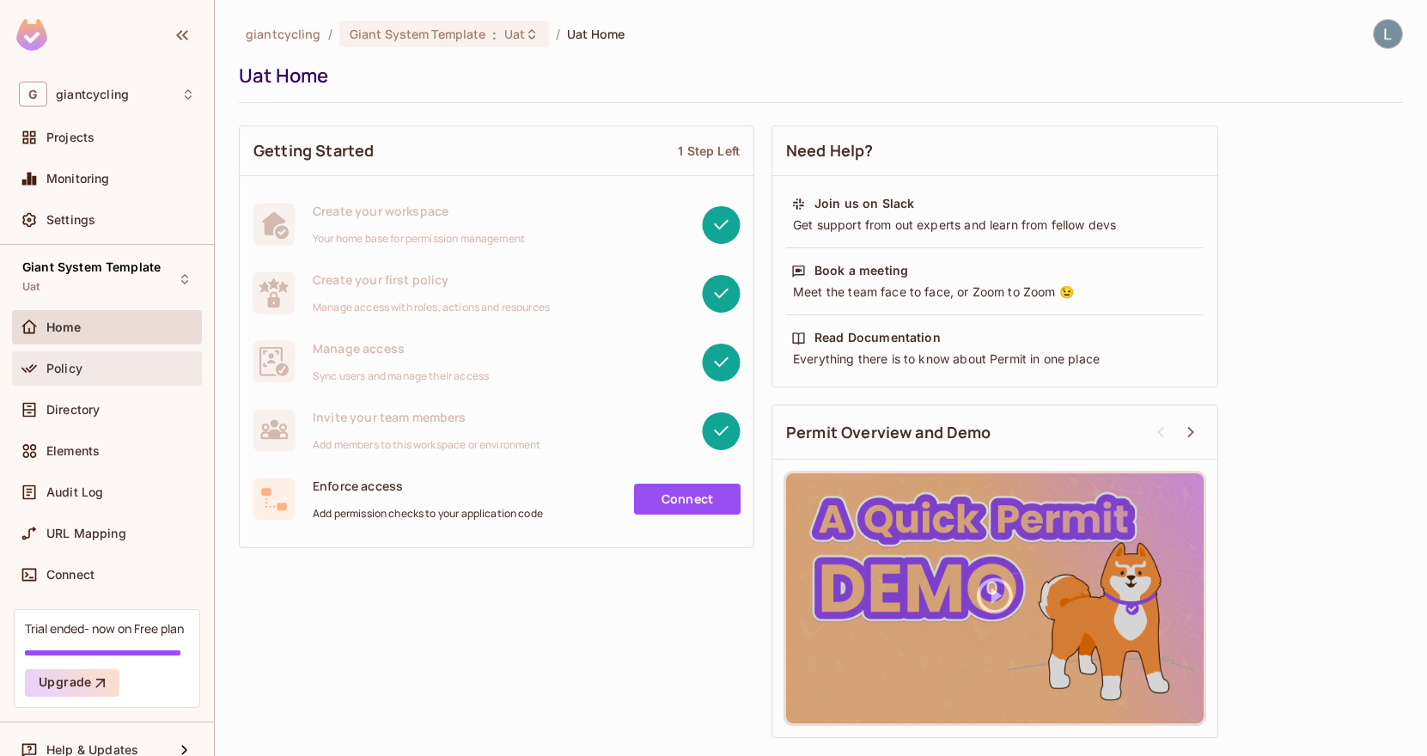
click at [122, 373] on div "Policy" at bounding box center [120, 369] width 149 height 14
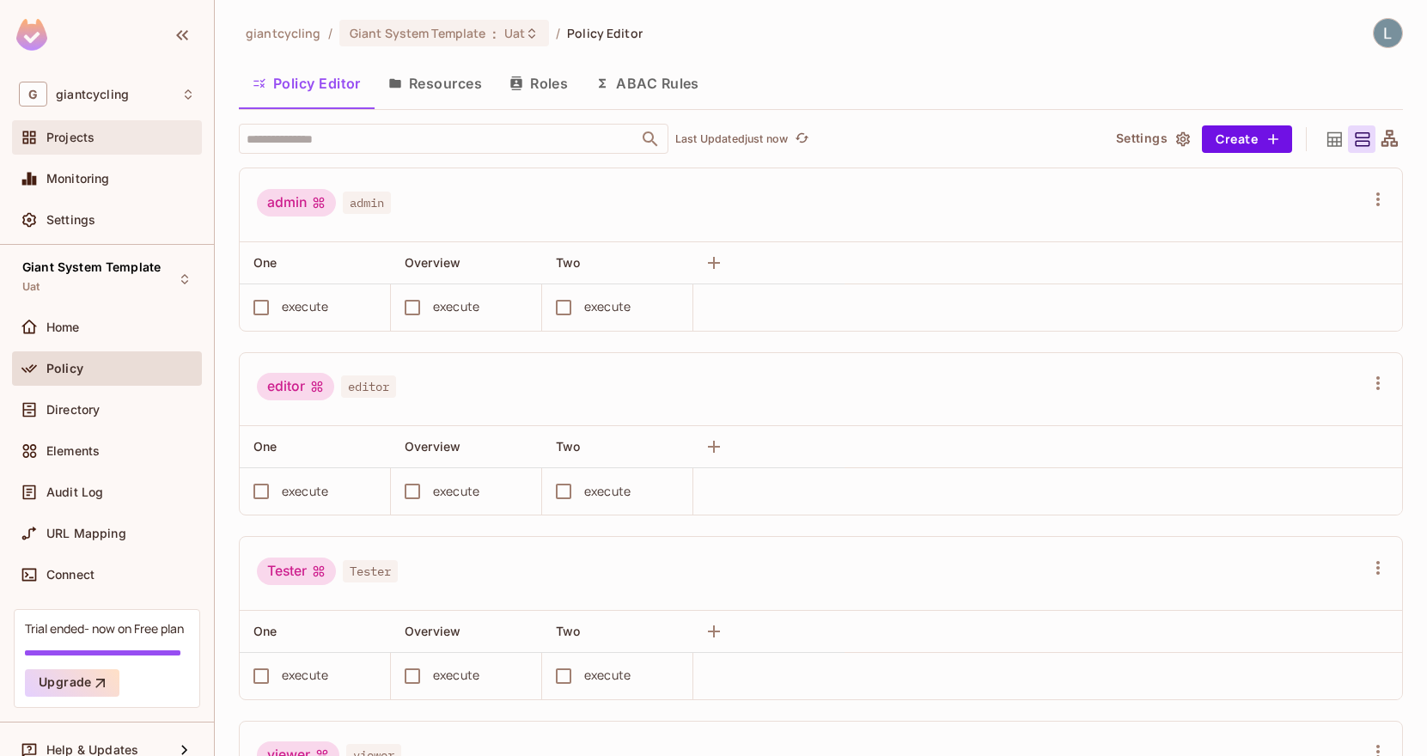
click at [122, 131] on div "Projects" at bounding box center [120, 138] width 149 height 14
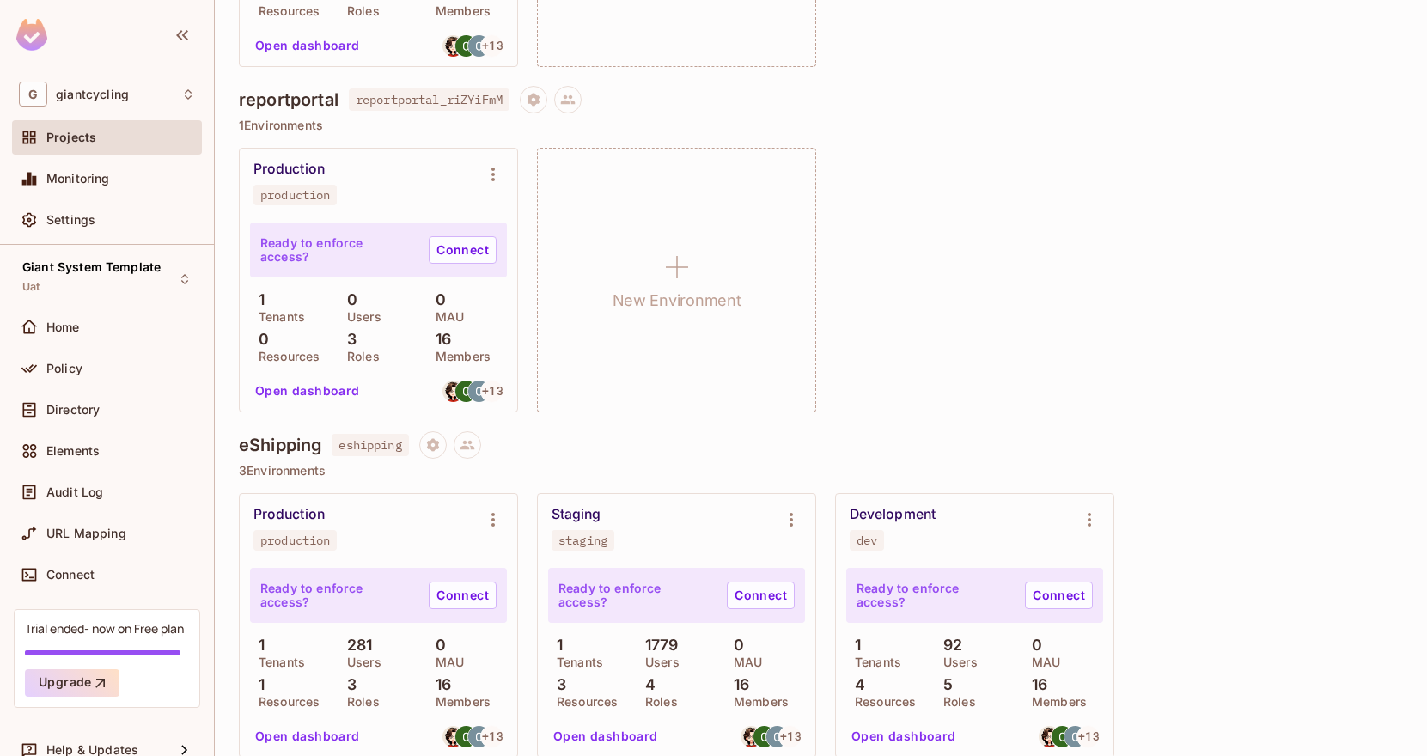
scroll to position [1122, 0]
click at [316, 126] on p "1 Environments" at bounding box center [821, 125] width 1164 height 14
copy p "Environments"
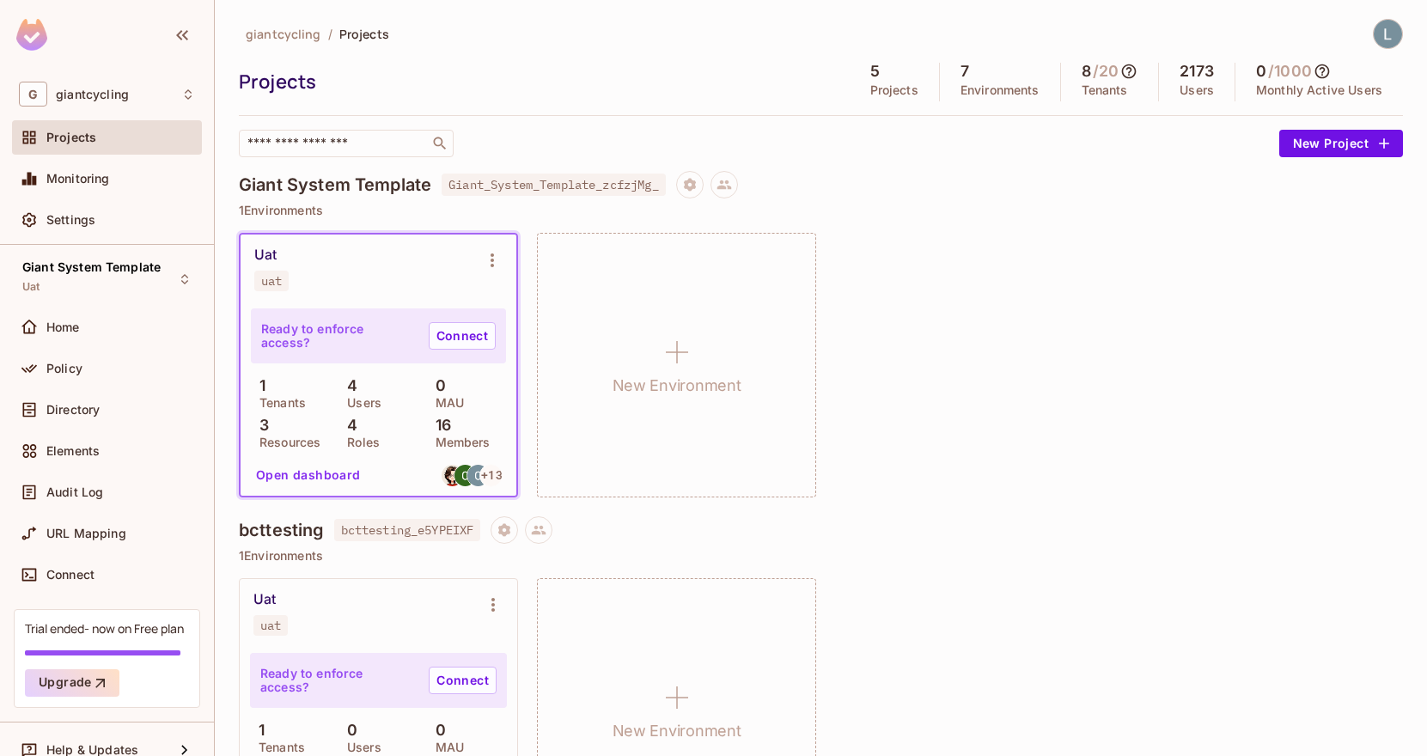
scroll to position [0, 0]
click at [64, 684] on button "Upgrade" at bounding box center [72, 682] width 95 height 27
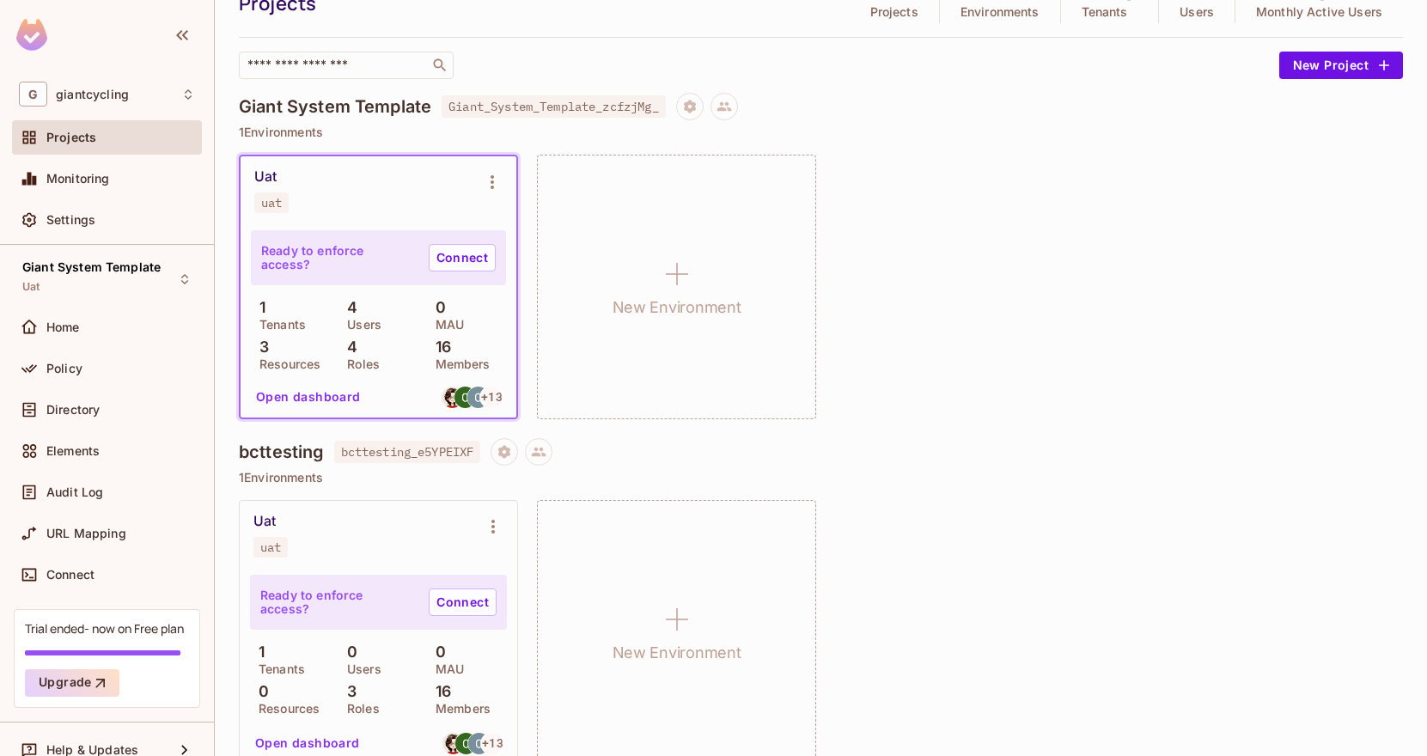
scroll to position [83, 0]
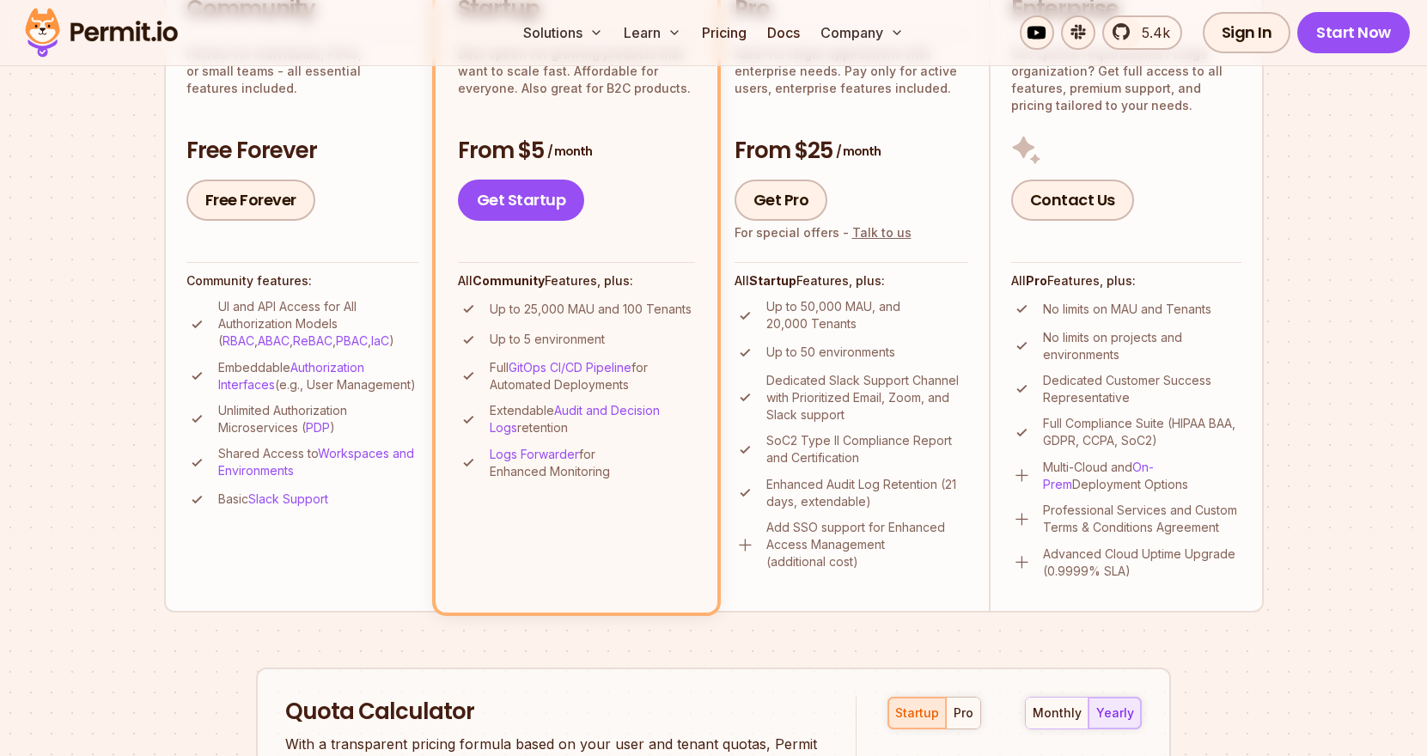
scroll to position [501, 0]
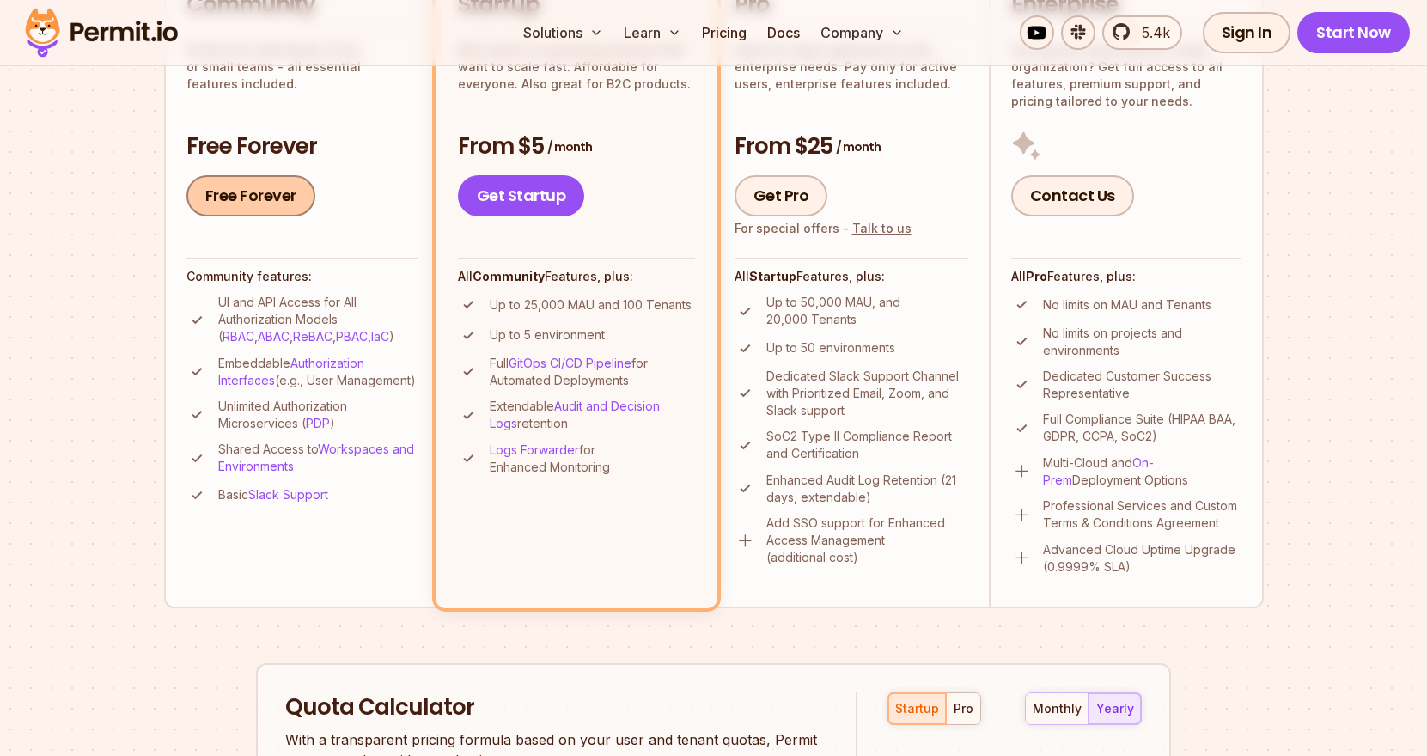
click at [269, 213] on link "Free Forever" at bounding box center [250, 195] width 129 height 41
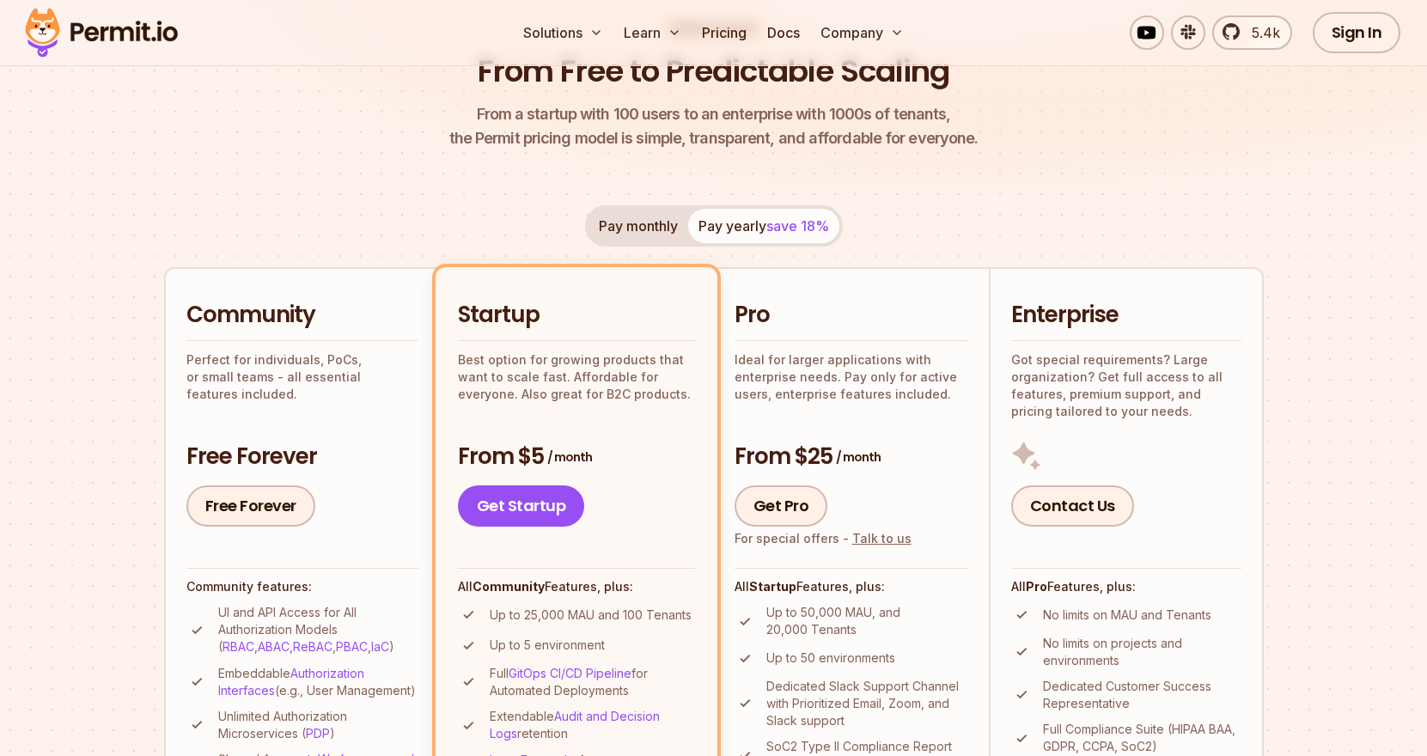
scroll to position [156, 0]
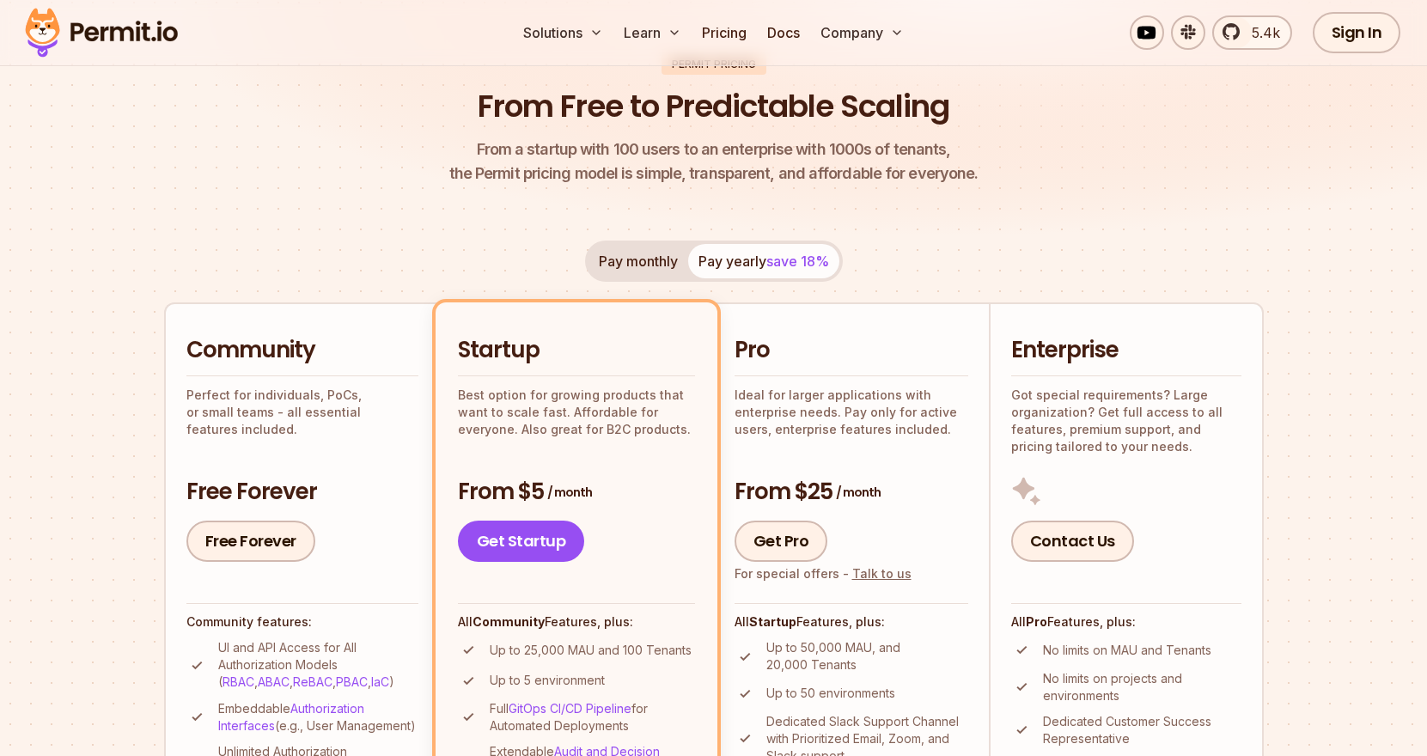
click at [257, 353] on h2 "Community" at bounding box center [302, 350] width 232 height 31
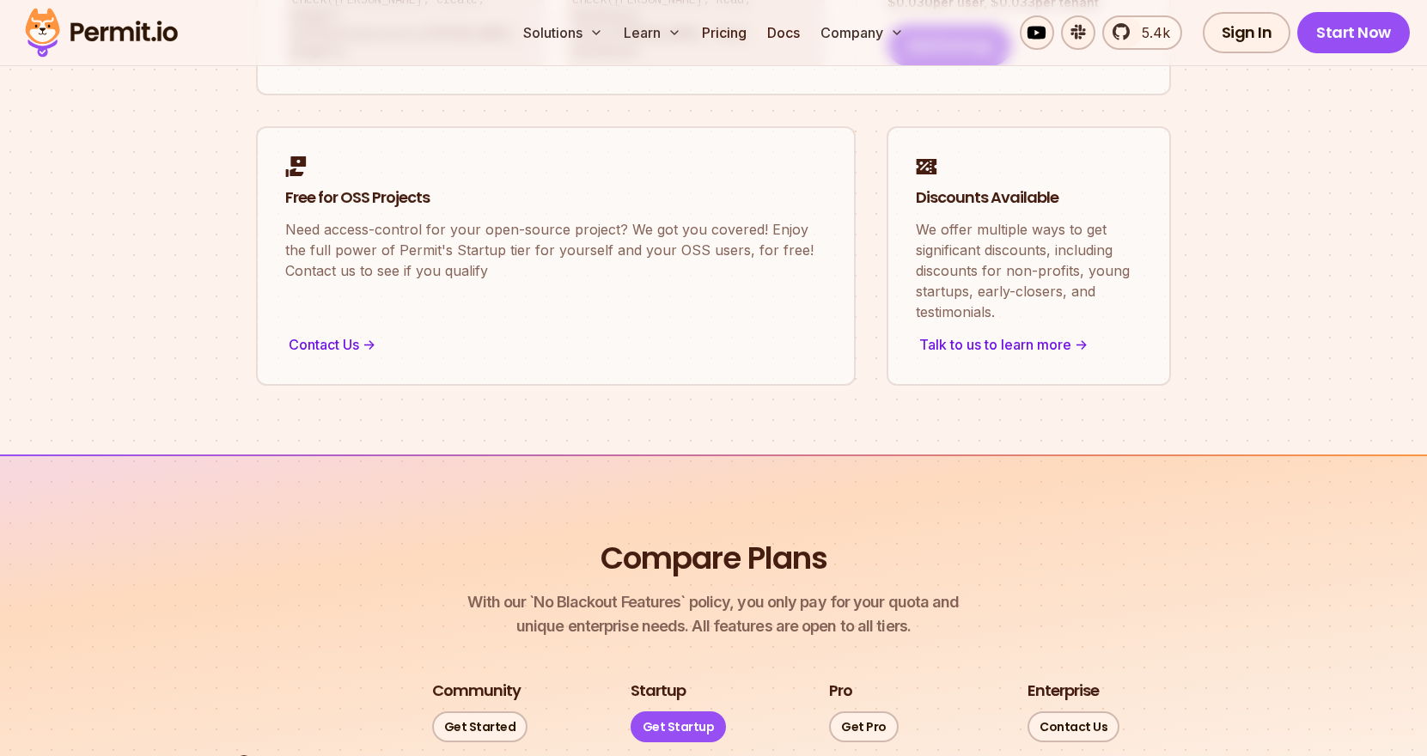
scroll to position [1521, 0]
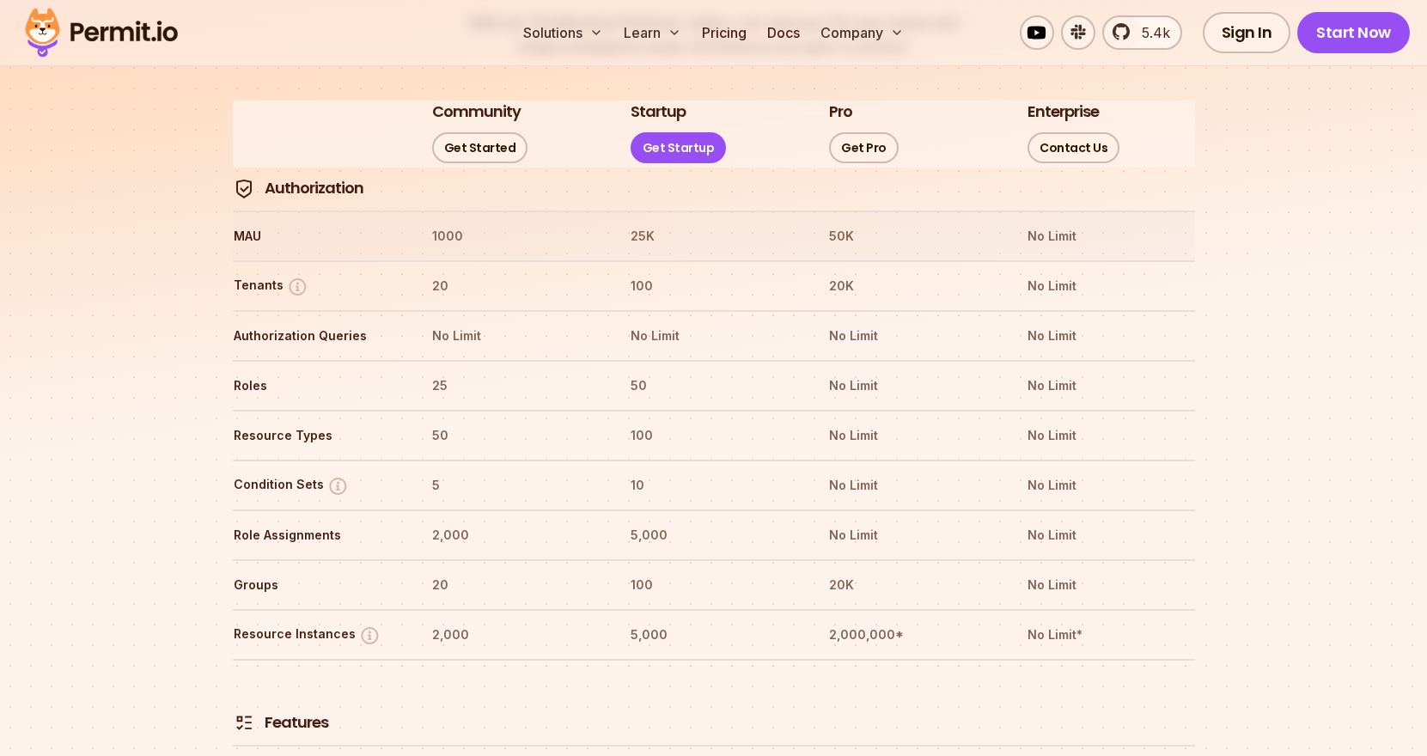
scroll to position [2030, 0]
drag, startPoint x: 453, startPoint y: 228, endPoint x: 422, endPoint y: 229, distance: 31.0
click at [422, 260] on tr "Tenants 20 100 20K No Limit" at bounding box center [714, 285] width 962 height 50
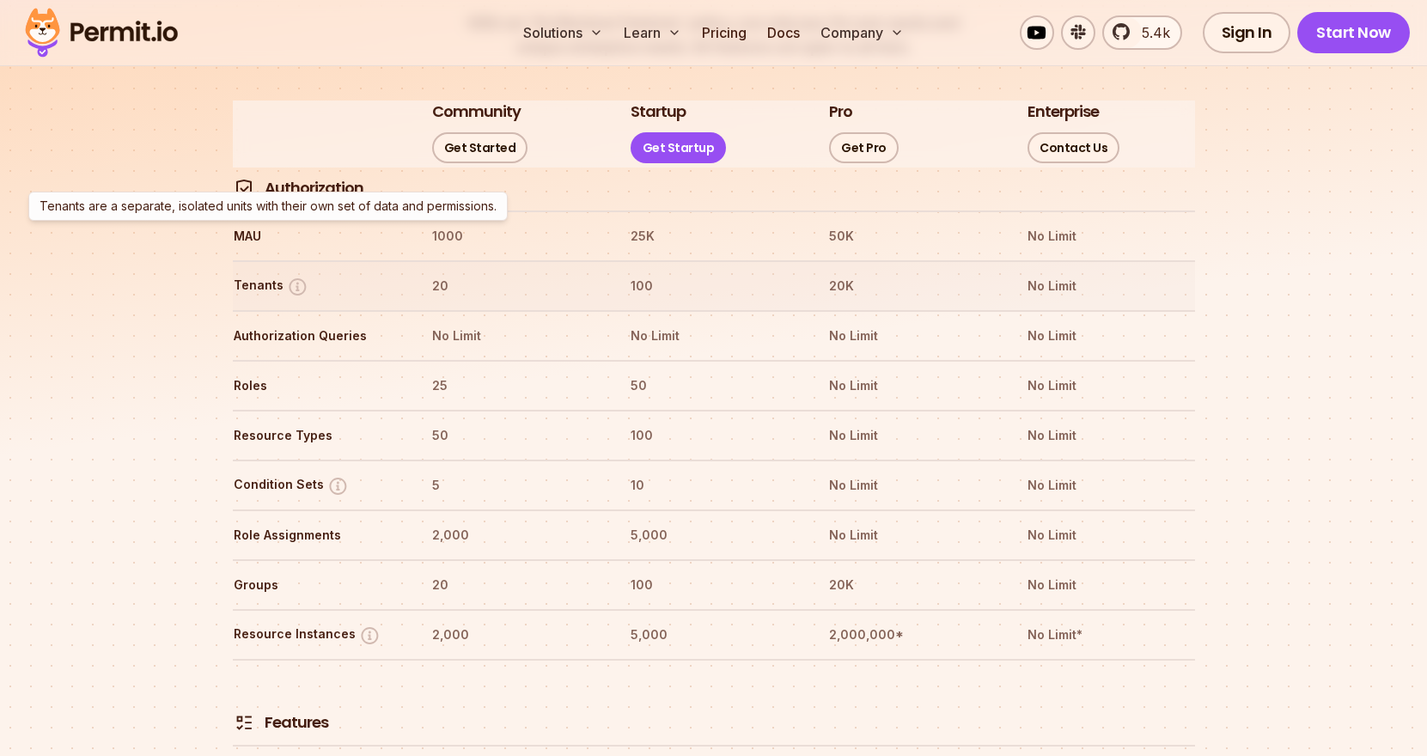
click at [291, 276] on img at bounding box center [297, 286] width 21 height 21
click at [256, 276] on button "Tenants" at bounding box center [271, 286] width 75 height 21
click at [251, 372] on th "Roles" at bounding box center [317, 385] width 168 height 27
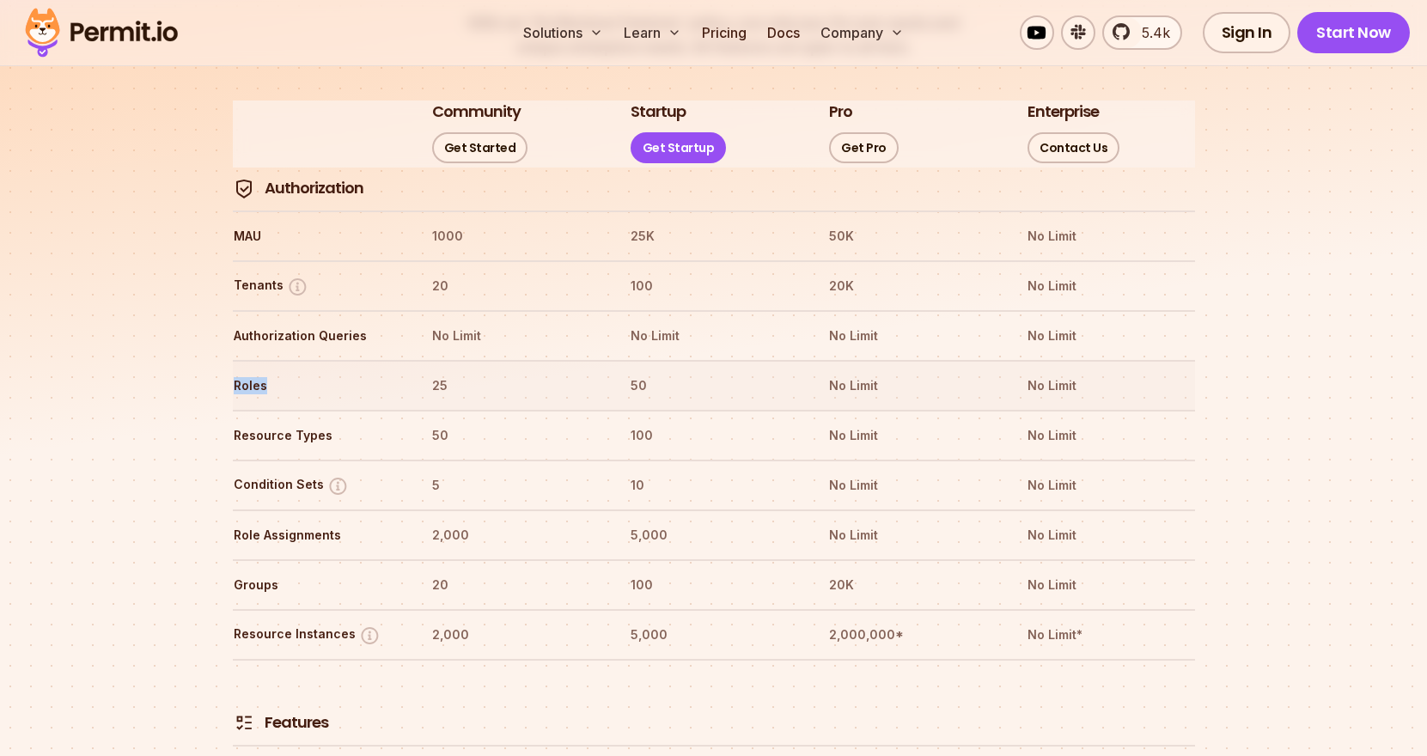
click at [251, 372] on th "Roles" at bounding box center [317, 385] width 168 height 27
copy th "Roles"
click at [259, 571] on th "Groups" at bounding box center [317, 584] width 168 height 27
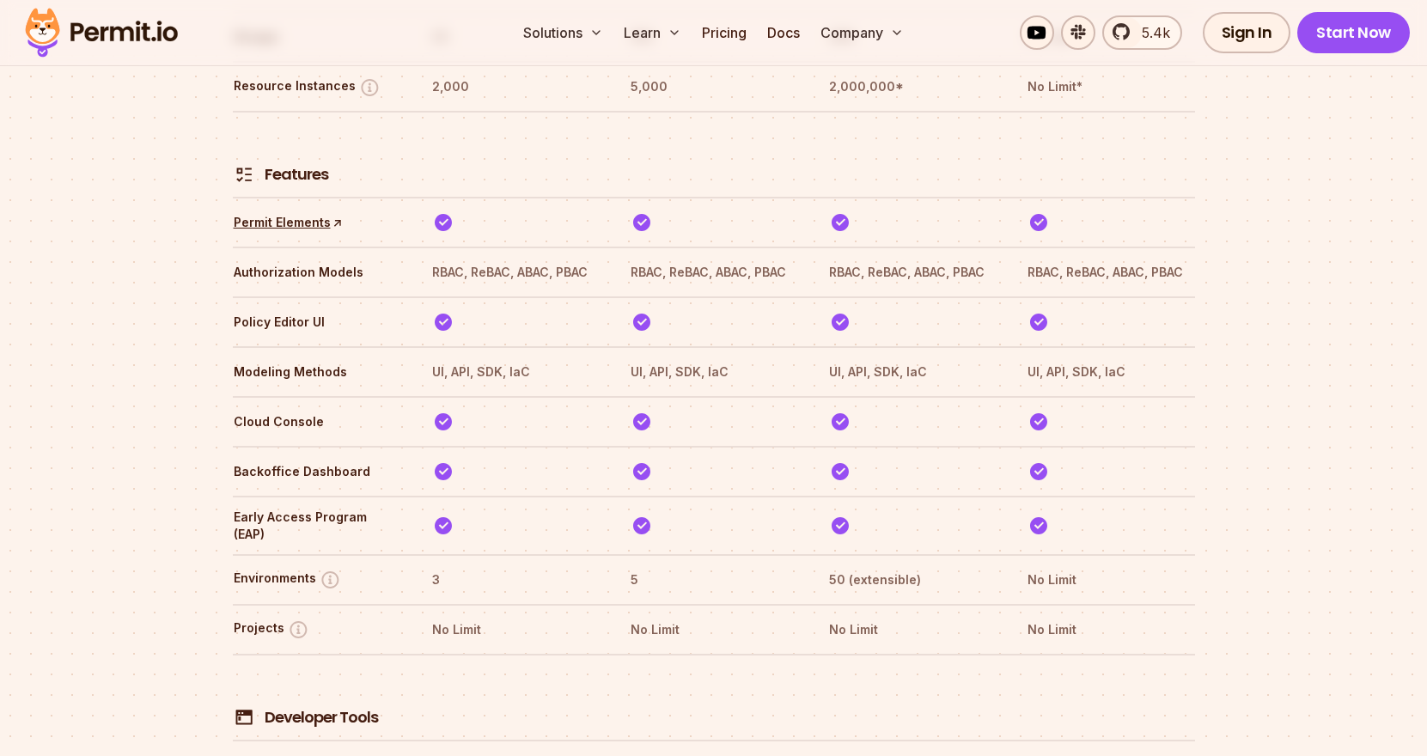
scroll to position [2591, 0]
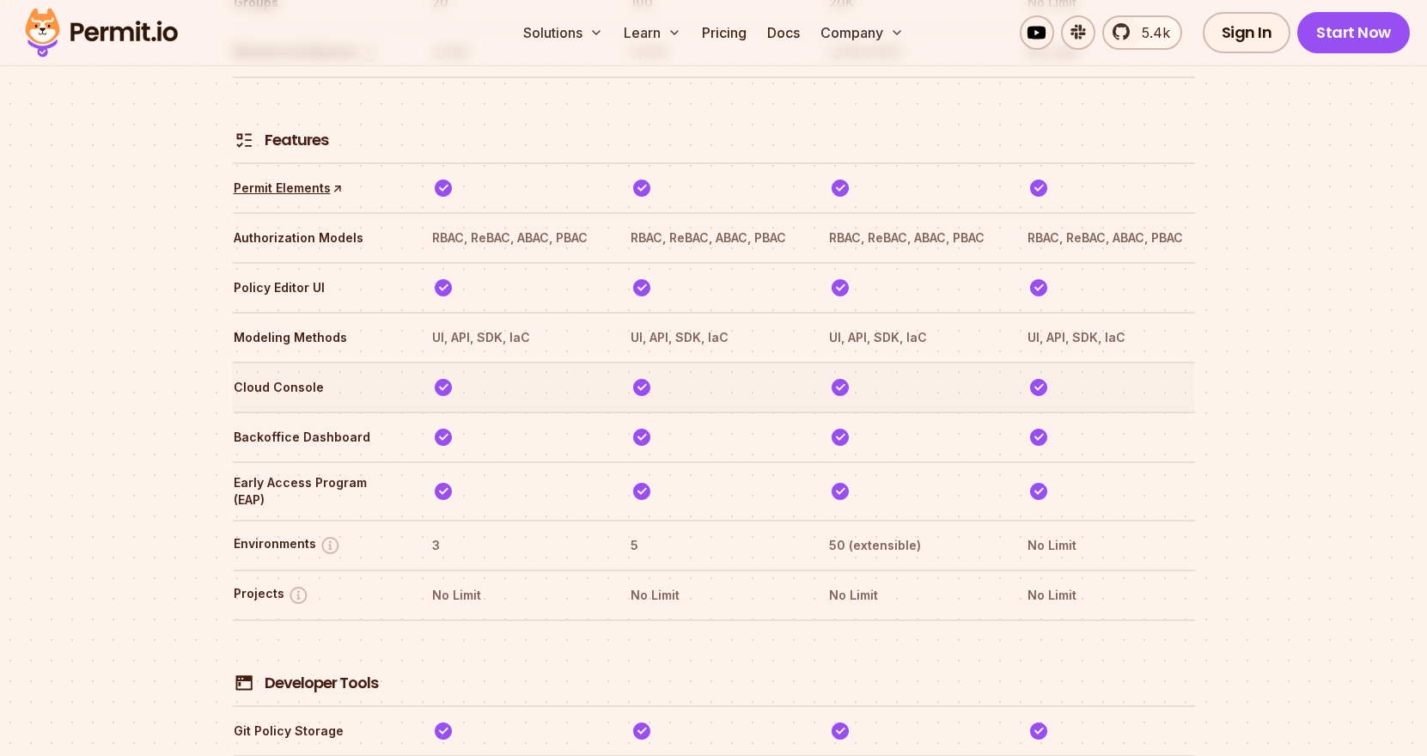
scroll to position [2615, 0]
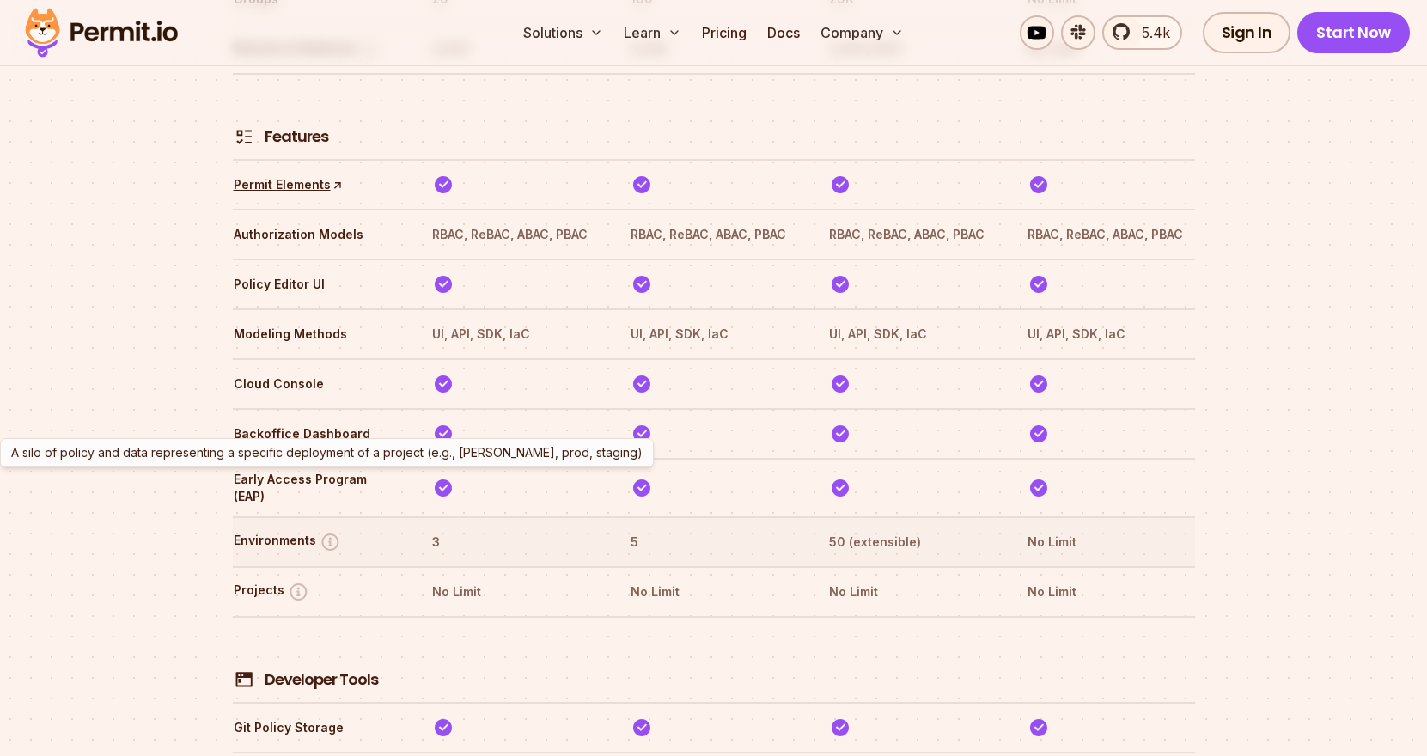
click at [290, 531] on button "Environments" at bounding box center [287, 541] width 107 height 21
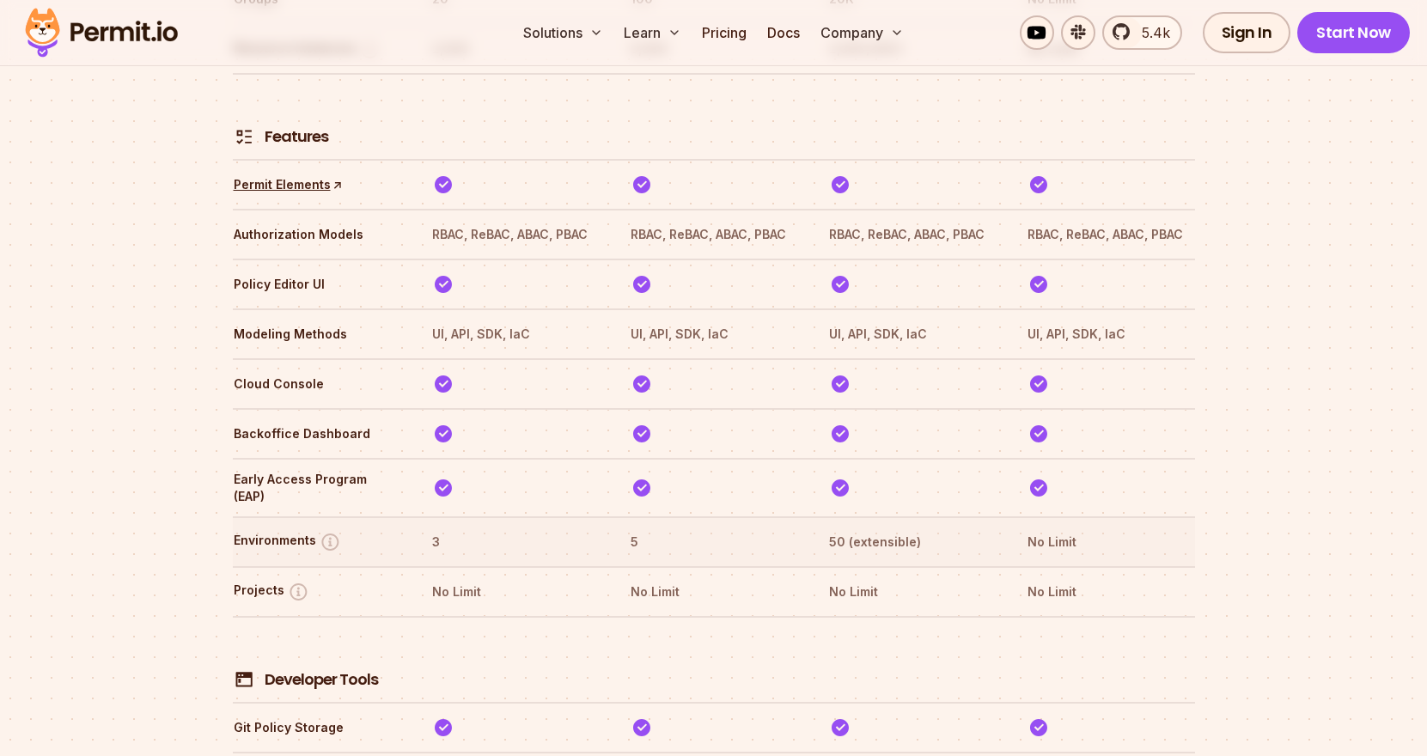
click at [286, 531] on button "Environments" at bounding box center [287, 541] width 107 height 21
click at [1077, 32] on link at bounding box center [1078, 32] width 34 height 34
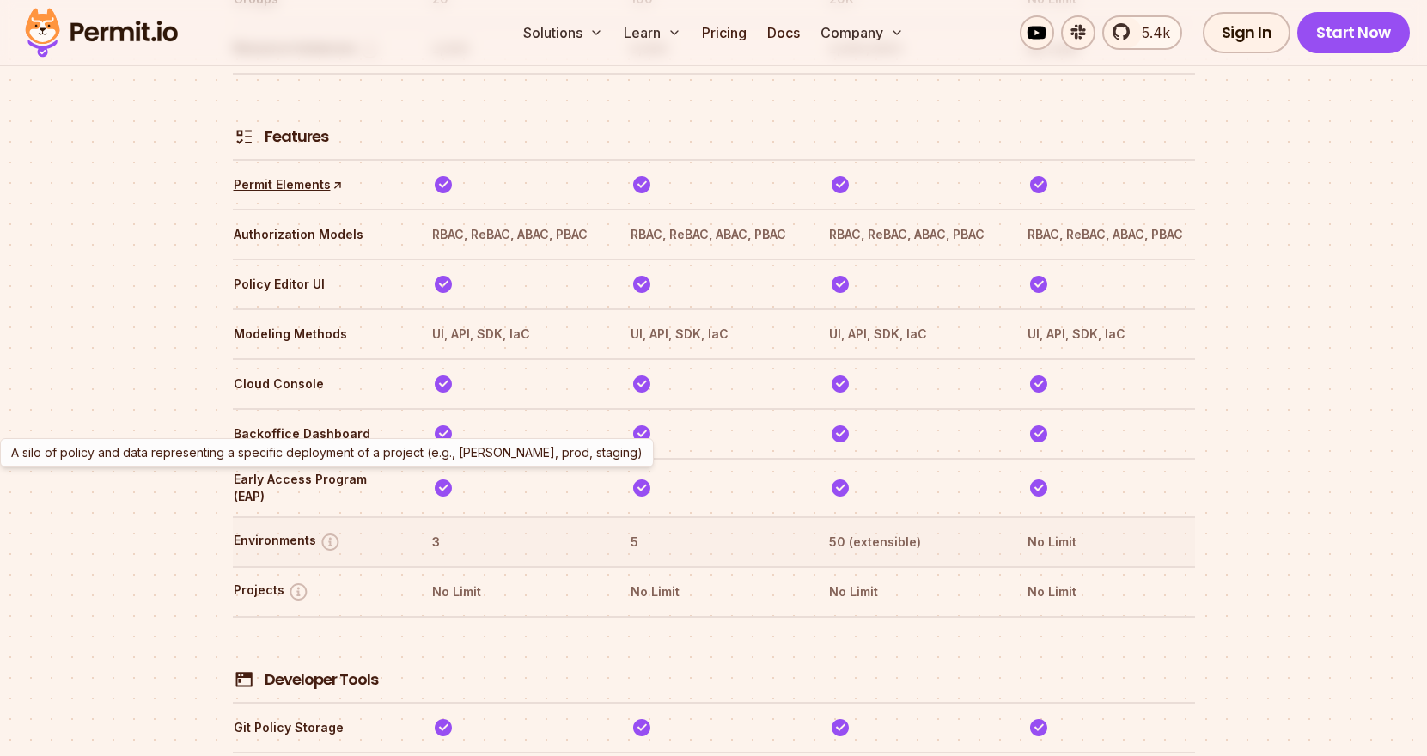
click at [332, 531] on img at bounding box center [330, 541] width 21 height 21
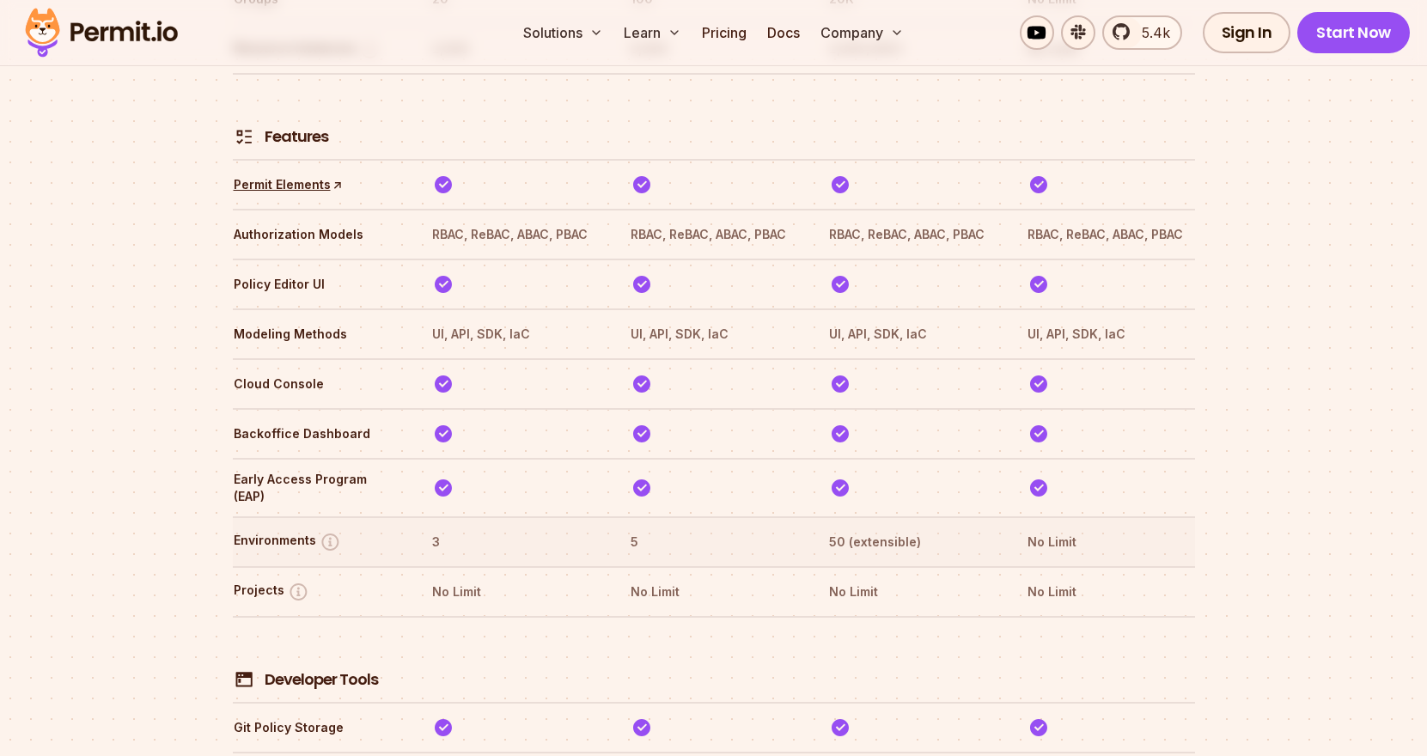
click at [325, 531] on img at bounding box center [330, 541] width 21 height 21
